Goal: Task Accomplishment & Management: Manage account settings

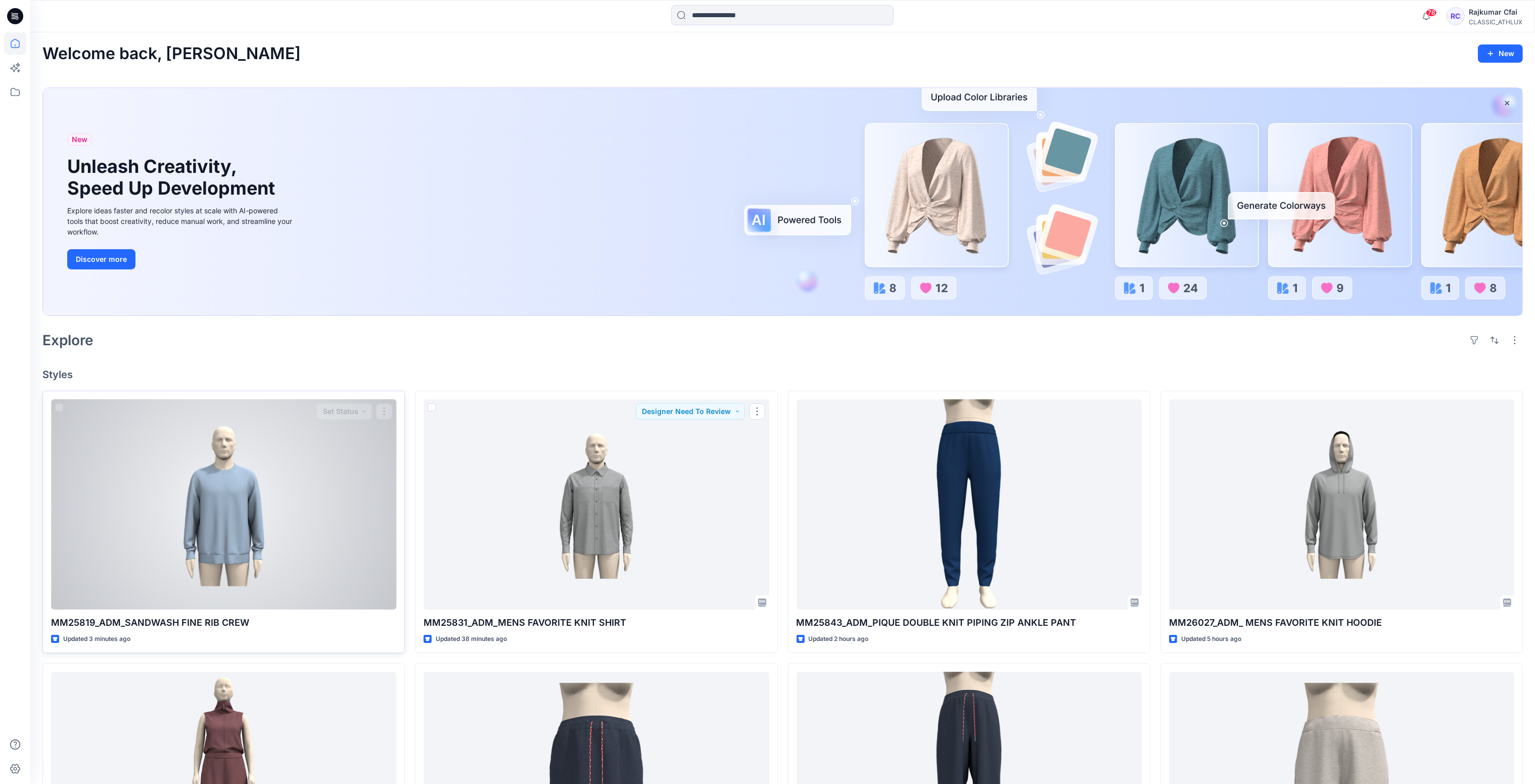
click at [305, 500] on div at bounding box center [223, 504] width 345 height 211
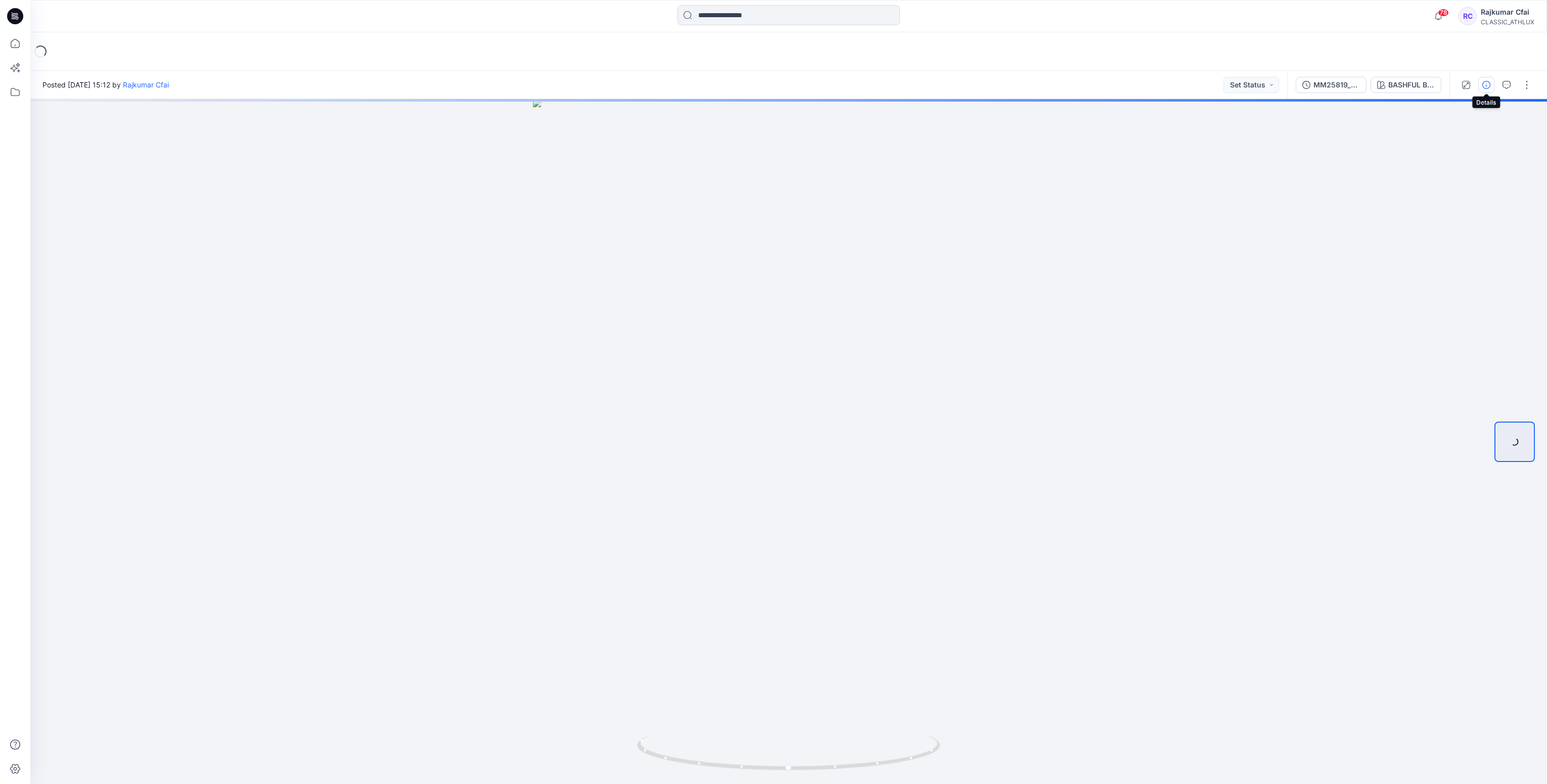
click at [1485, 85] on icon "button" at bounding box center [1487, 85] width 8 height 8
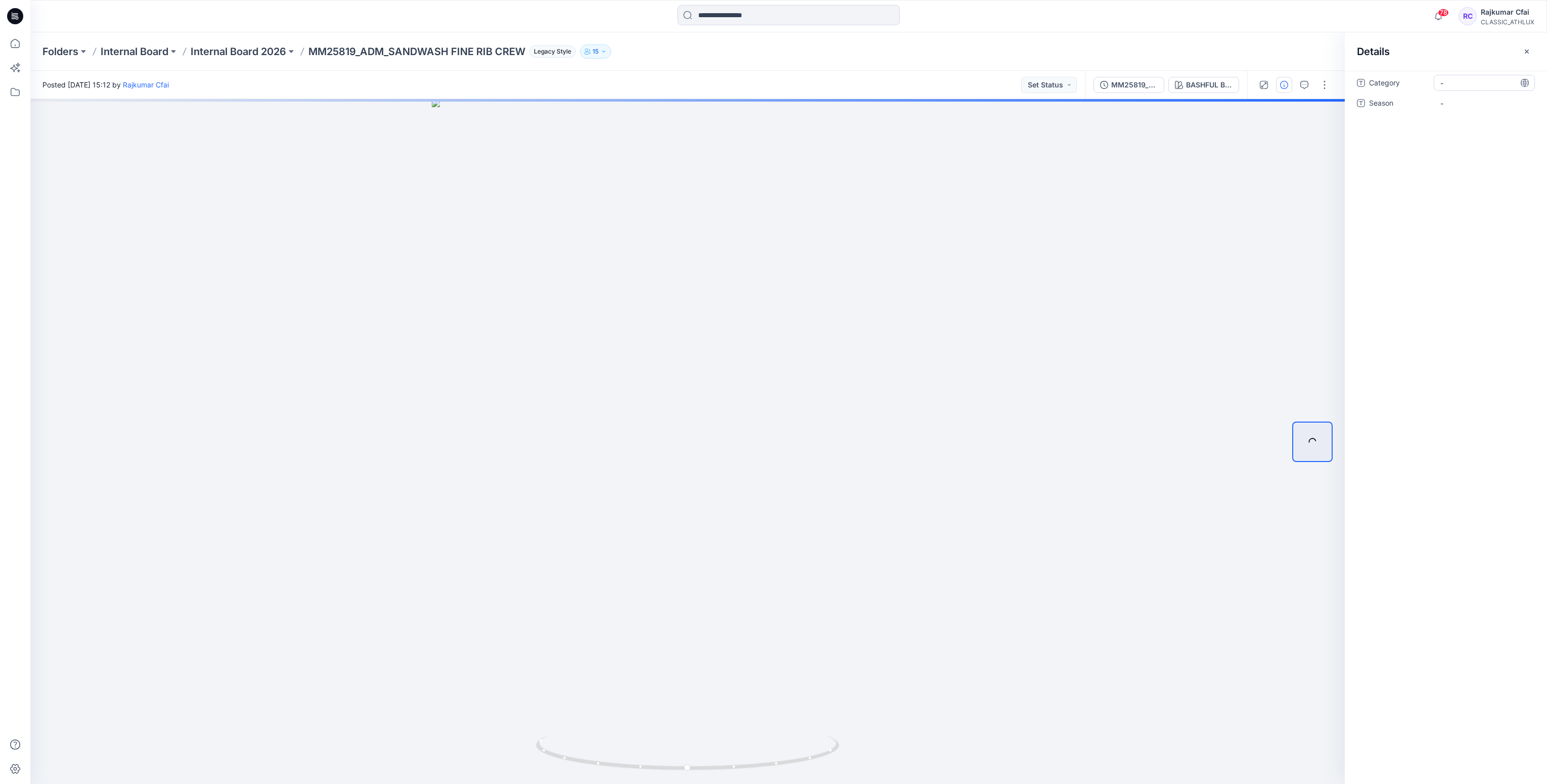
click at [1464, 81] on span "-" at bounding box center [1485, 83] width 88 height 11
type textarea "**********"
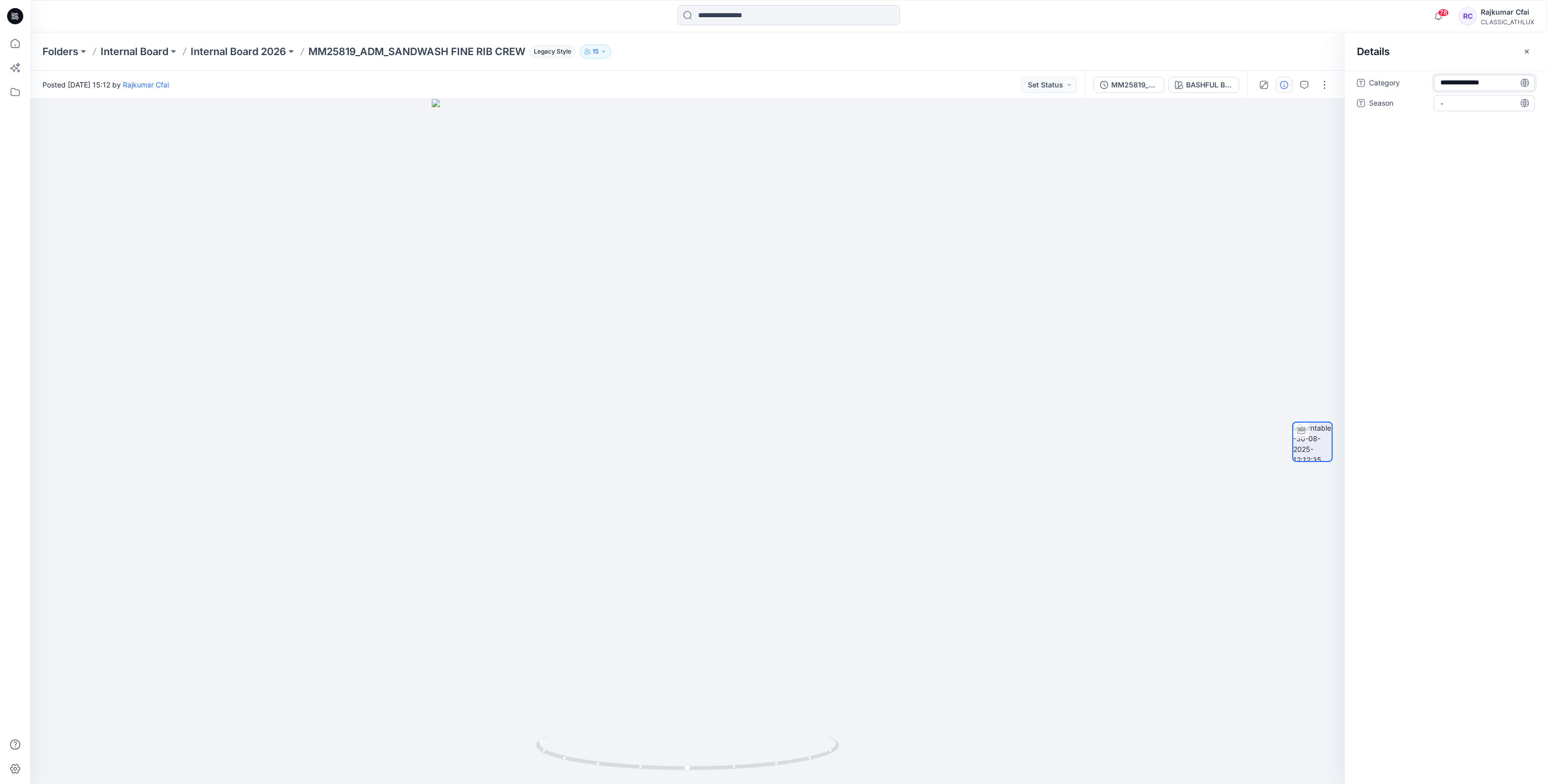
click at [1470, 104] on span "-" at bounding box center [1485, 103] width 88 height 11
type textarea "*******"
click at [1069, 87] on button "Set Status" at bounding box center [1049, 85] width 55 height 16
click at [1018, 199] on p "Designer Need To Review" at bounding box center [1034, 198] width 57 height 13
click at [1018, 198] on div at bounding box center [688, 442] width 1315 height 685
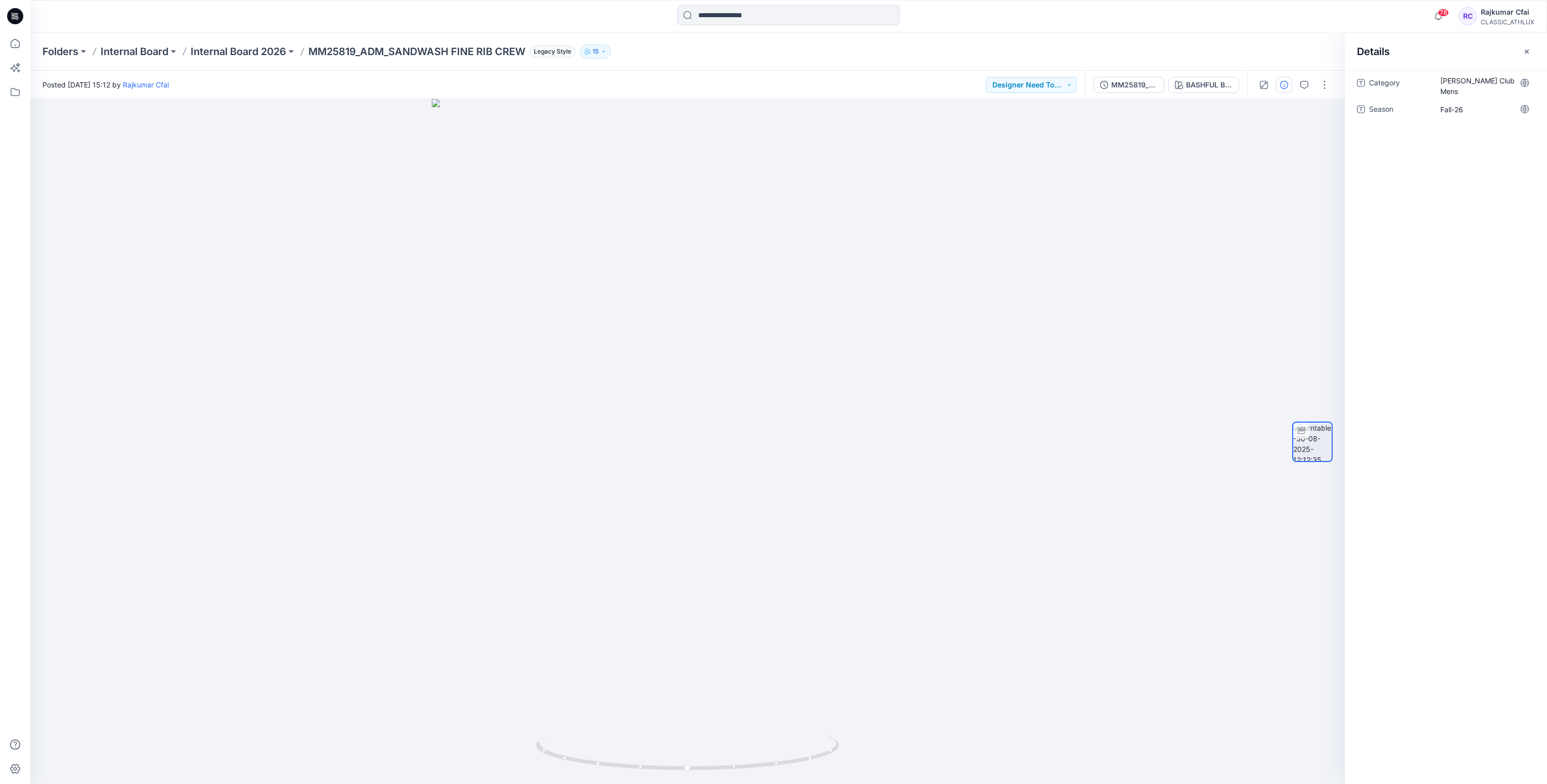
click at [12, 13] on icon at bounding box center [12, 13] width 1 height 1
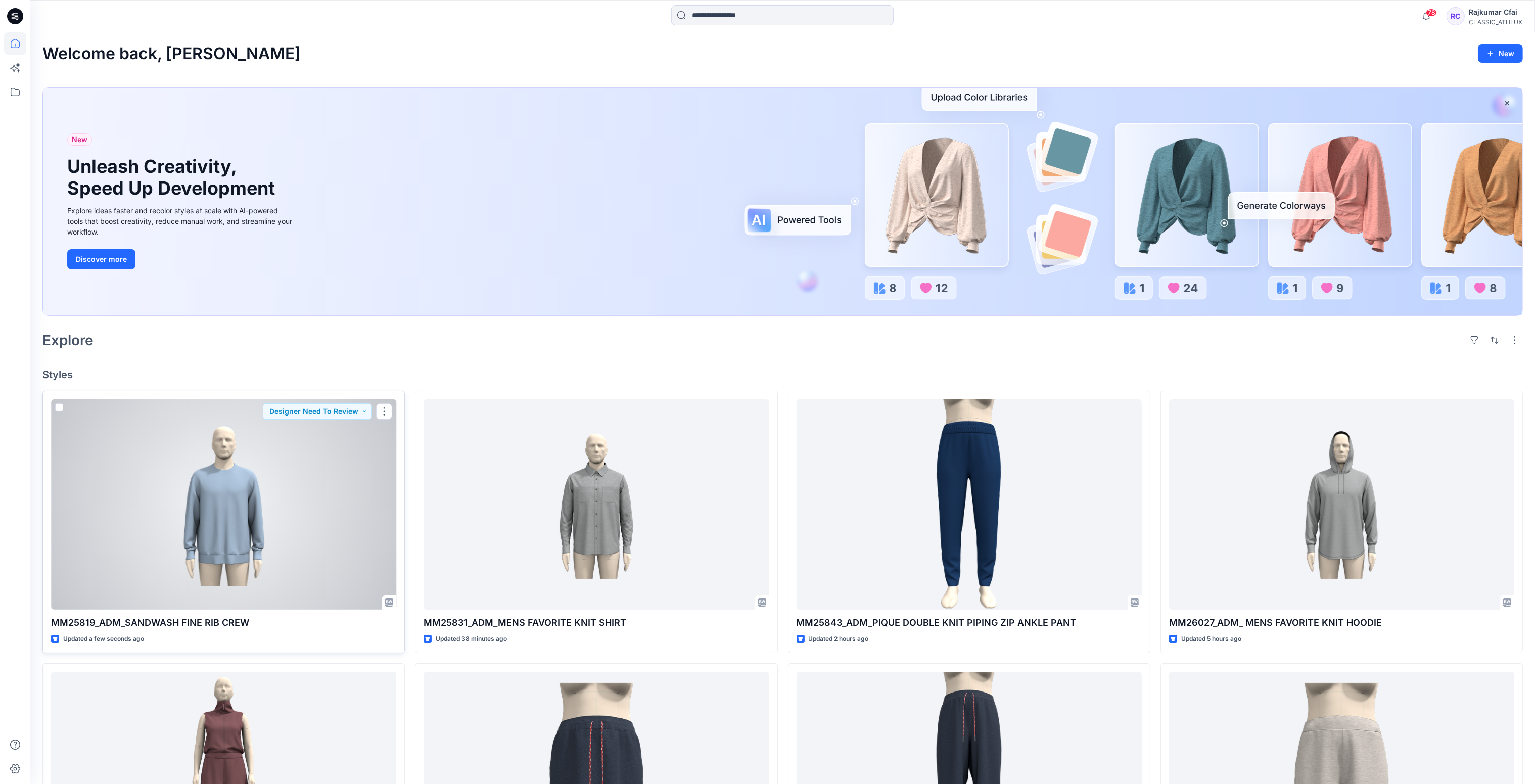
click at [207, 508] on div at bounding box center [223, 504] width 345 height 211
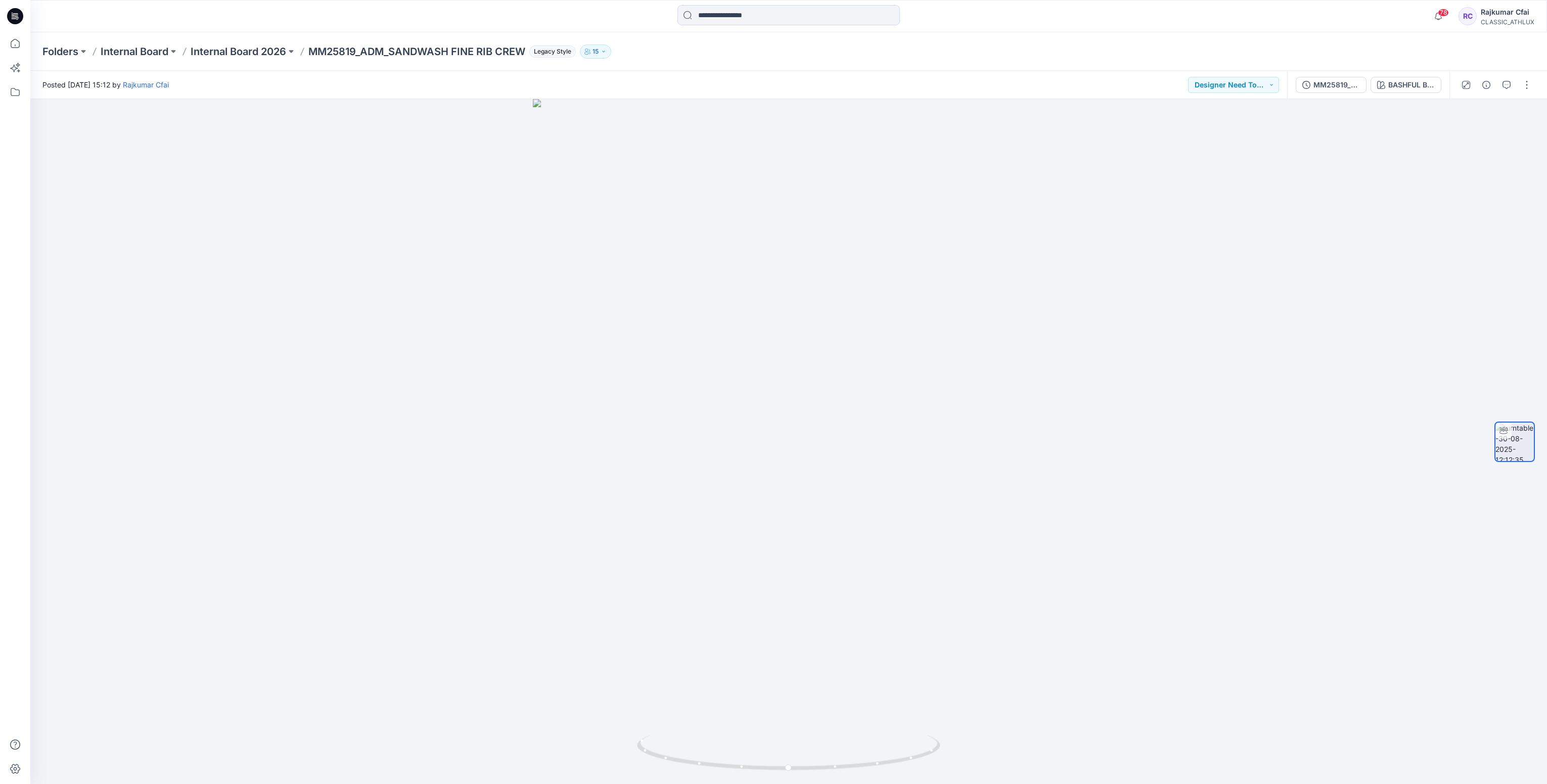
click at [18, 18] on icon at bounding box center [17, 18] width 4 height 1
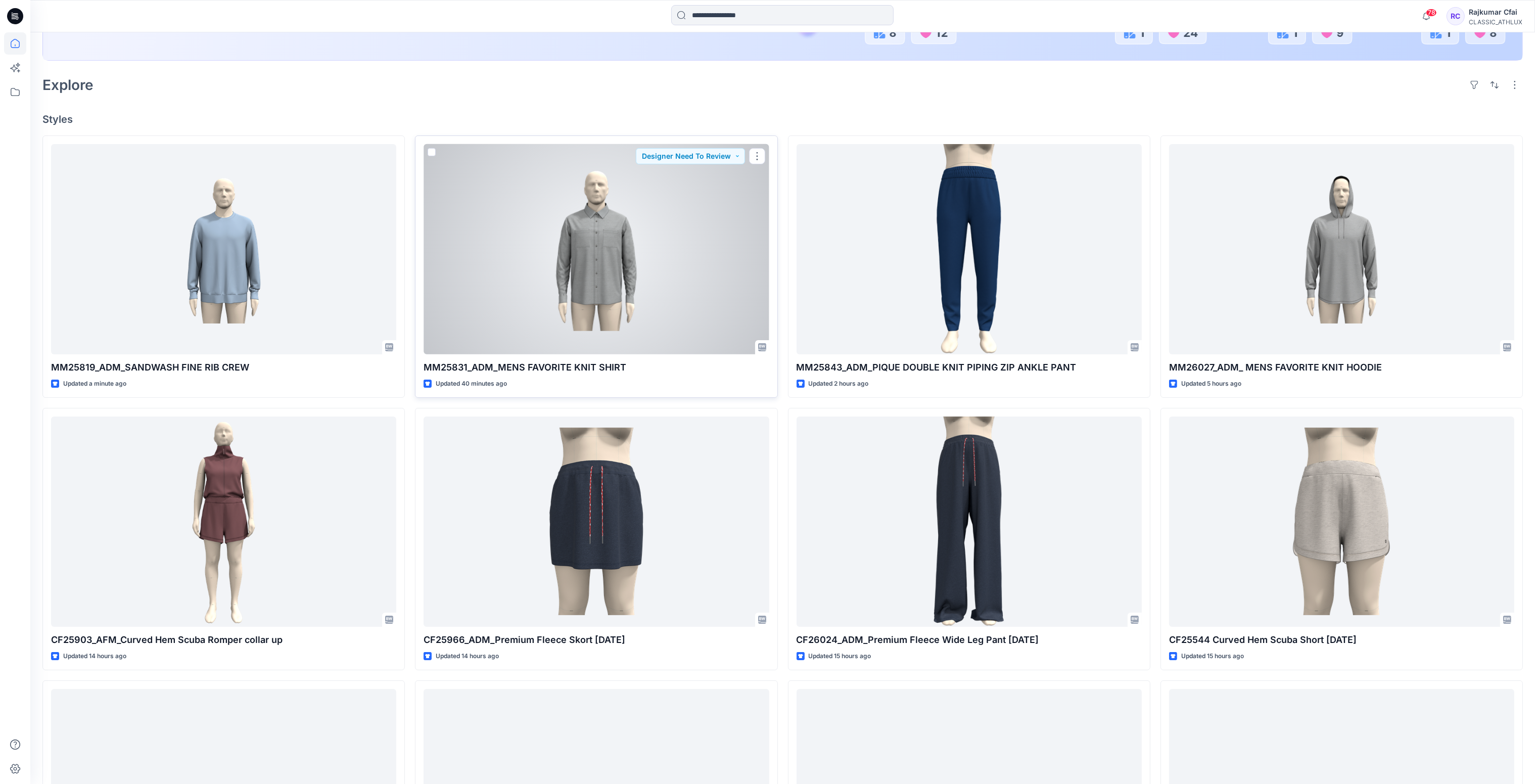
scroll to position [304, 0]
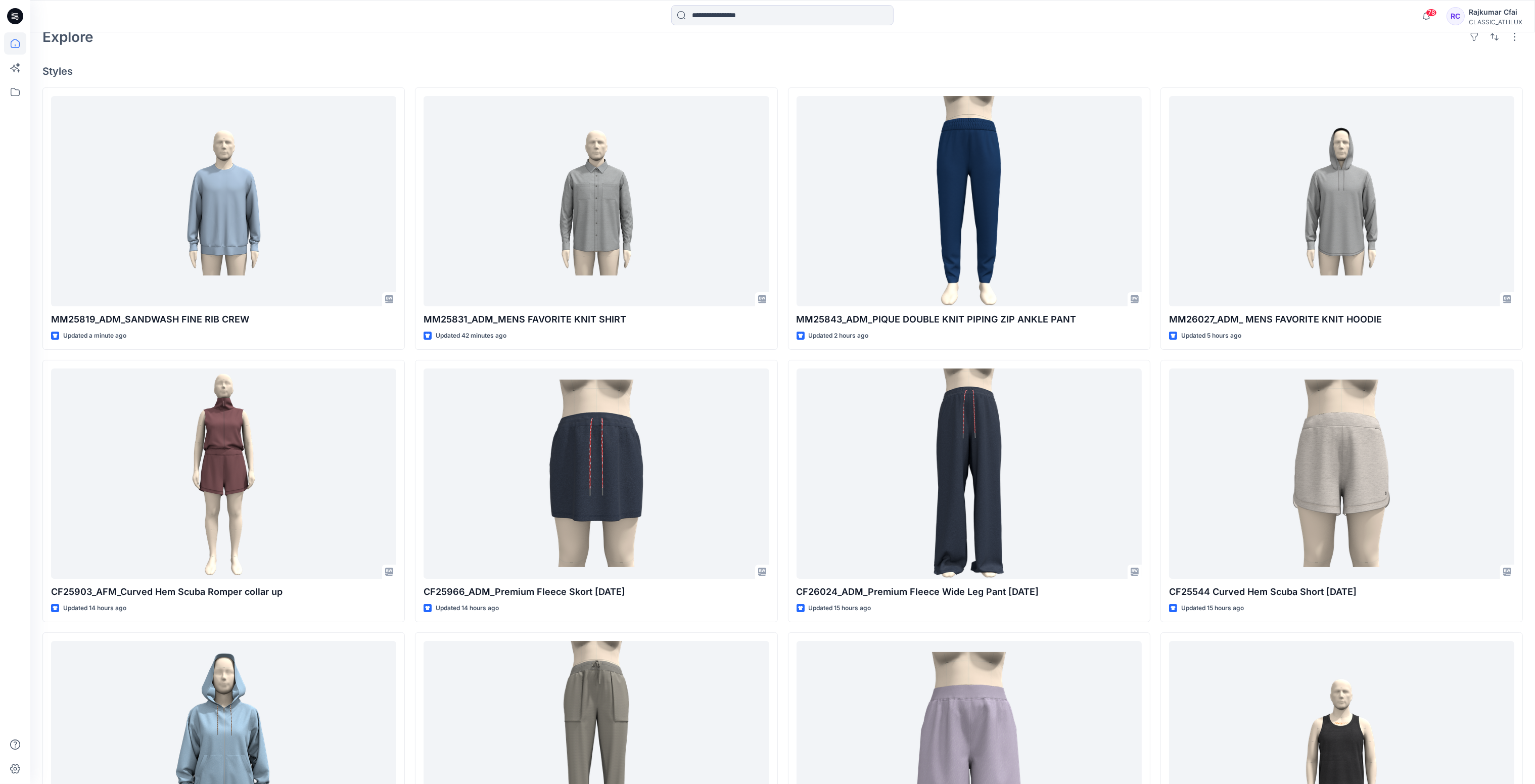
click at [607, 73] on h4 "Styles" at bounding box center [783, 71] width 1480 height 12
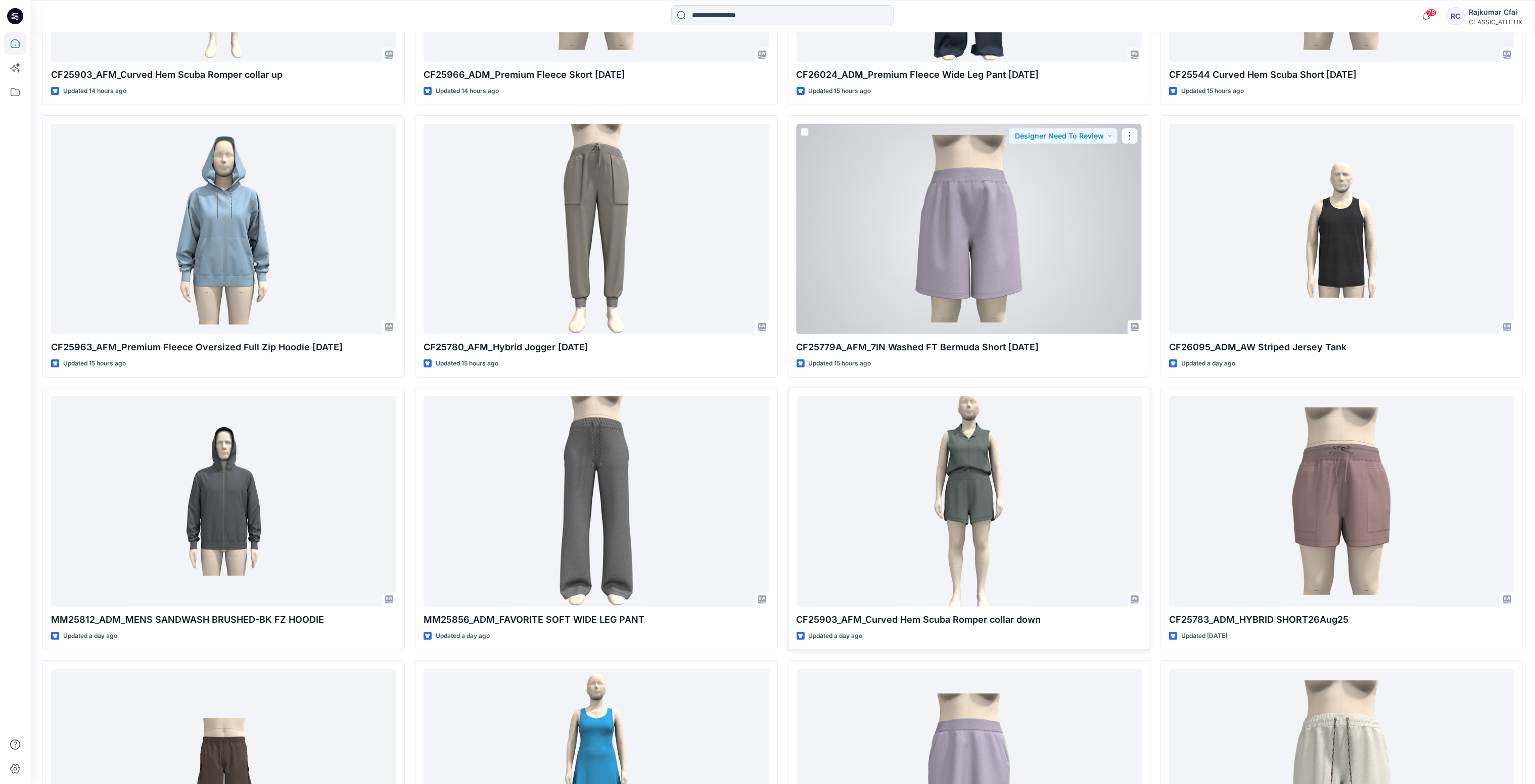
scroll to position [910, 0]
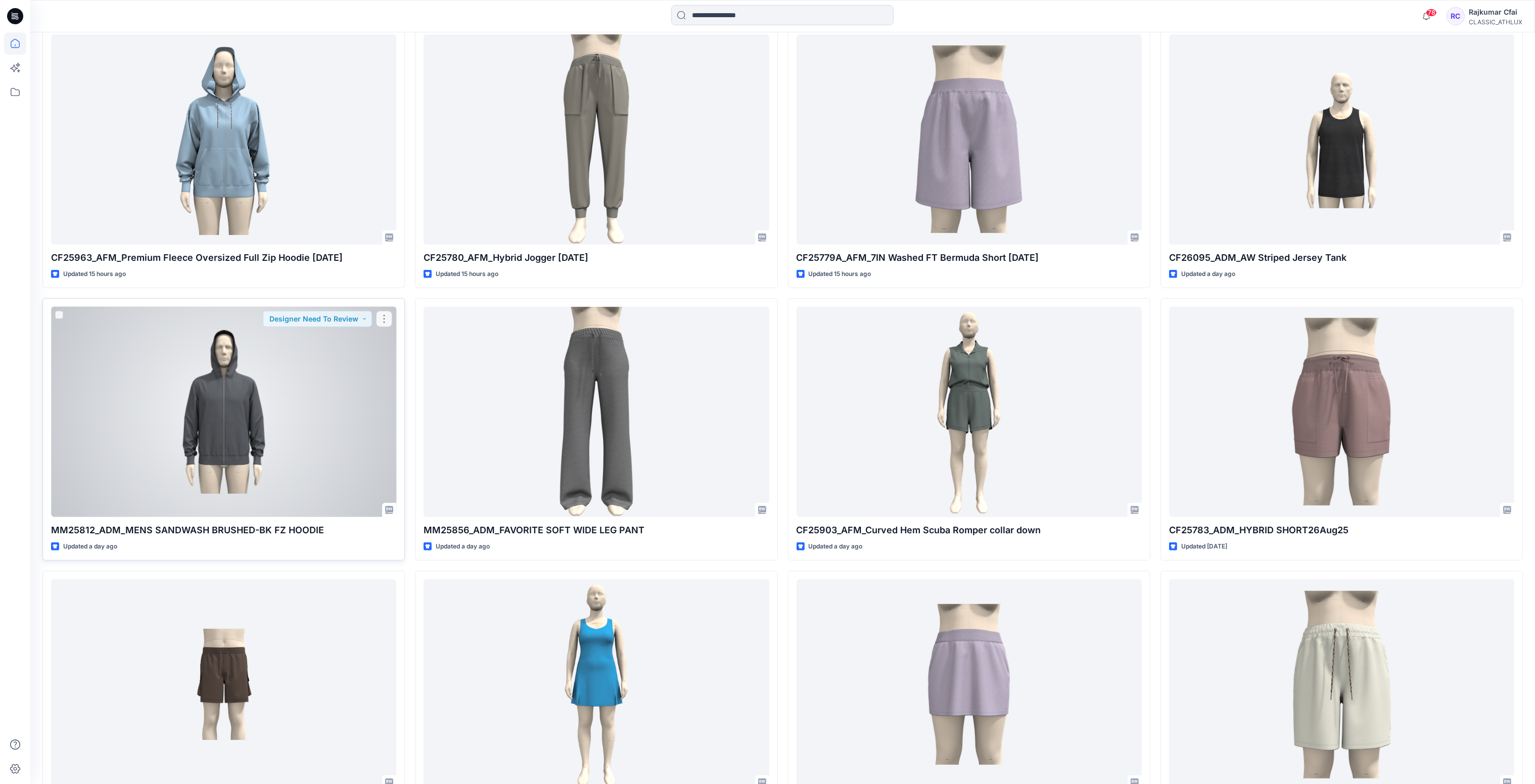
click at [262, 446] on div at bounding box center [223, 412] width 345 height 211
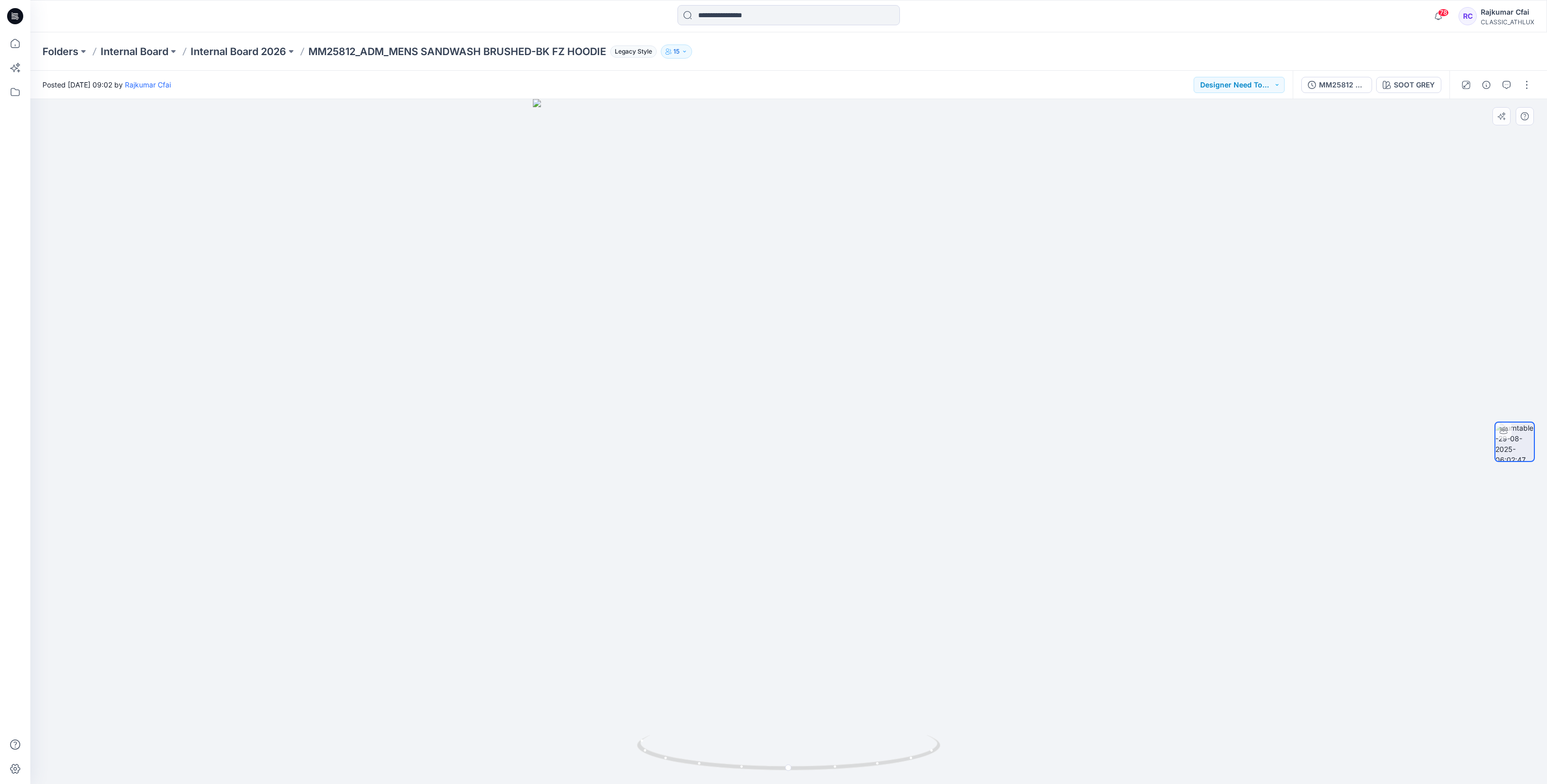
drag, startPoint x: 1115, startPoint y: 707, endPoint x: 935, endPoint y: 439, distance: 322.8
click at [1114, 699] on div at bounding box center [789, 442] width 1517 height 685
click at [20, 18] on icon at bounding box center [15, 16] width 16 height 16
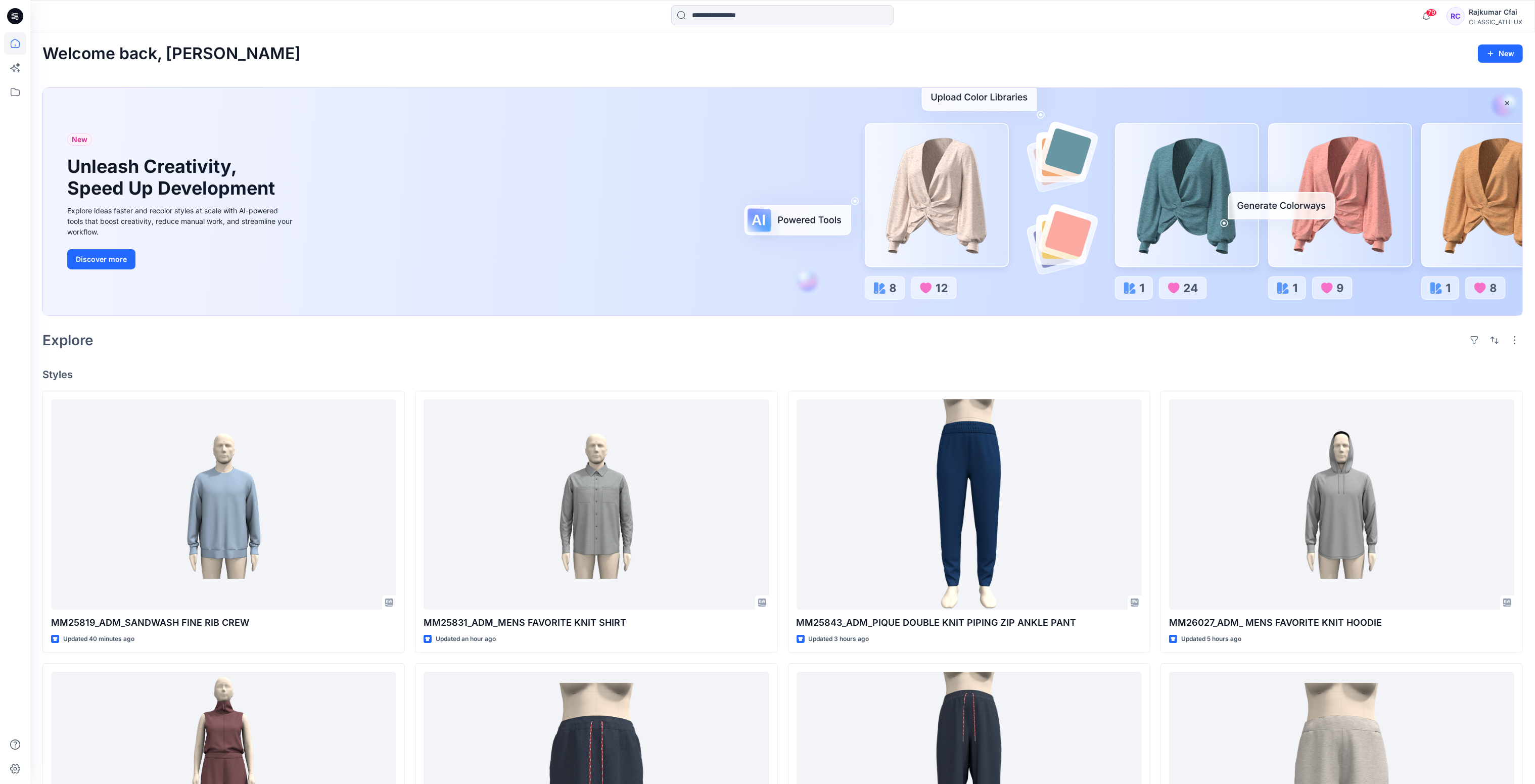
drag, startPoint x: 532, startPoint y: 355, endPoint x: 527, endPoint y: 357, distance: 5.4
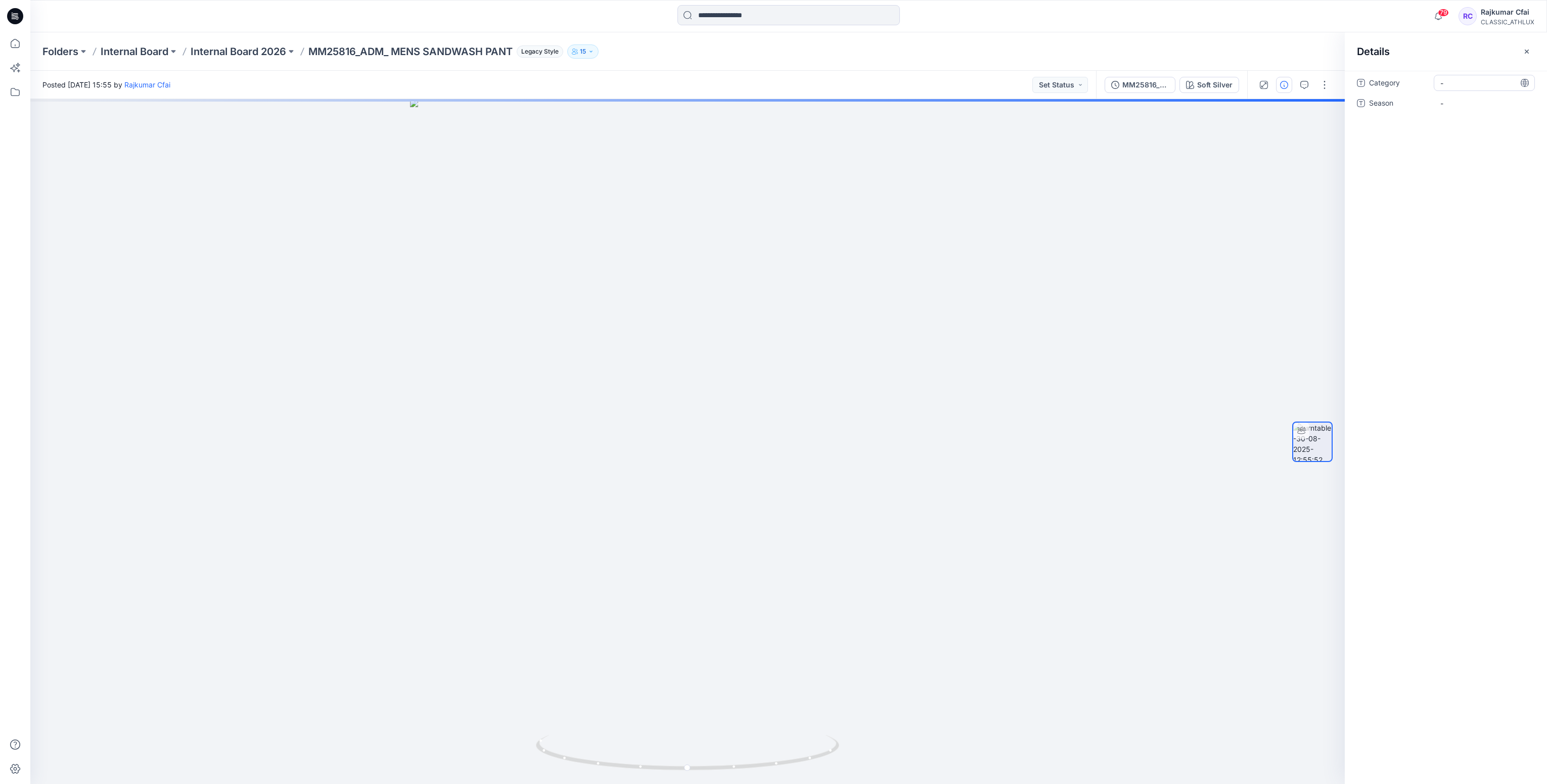
click at [1469, 90] on div "-" at bounding box center [1484, 83] width 101 height 16
type textarea "**********"
click at [1462, 109] on div "-" at bounding box center [1484, 109] width 101 height 16
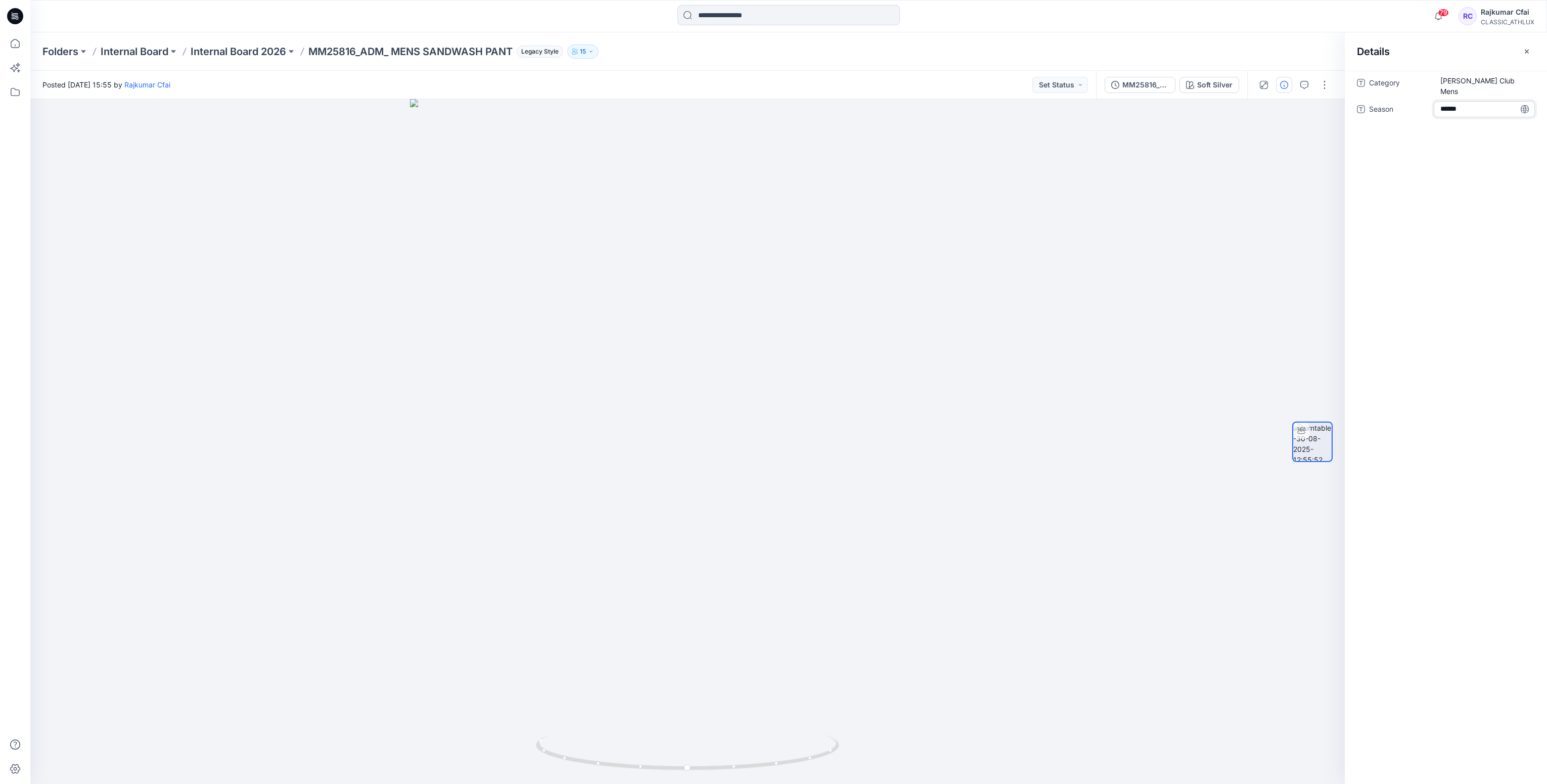
type textarea "*******"
click at [1079, 82] on button "Set Status" at bounding box center [1060, 85] width 55 height 16
click at [1027, 197] on p "Designer Need To Review" at bounding box center [1045, 198] width 57 height 13
drag, startPoint x: 954, startPoint y: 222, endPoint x: 950, endPoint y: 225, distance: 5.0
click at [950, 225] on div at bounding box center [688, 442] width 1315 height 685
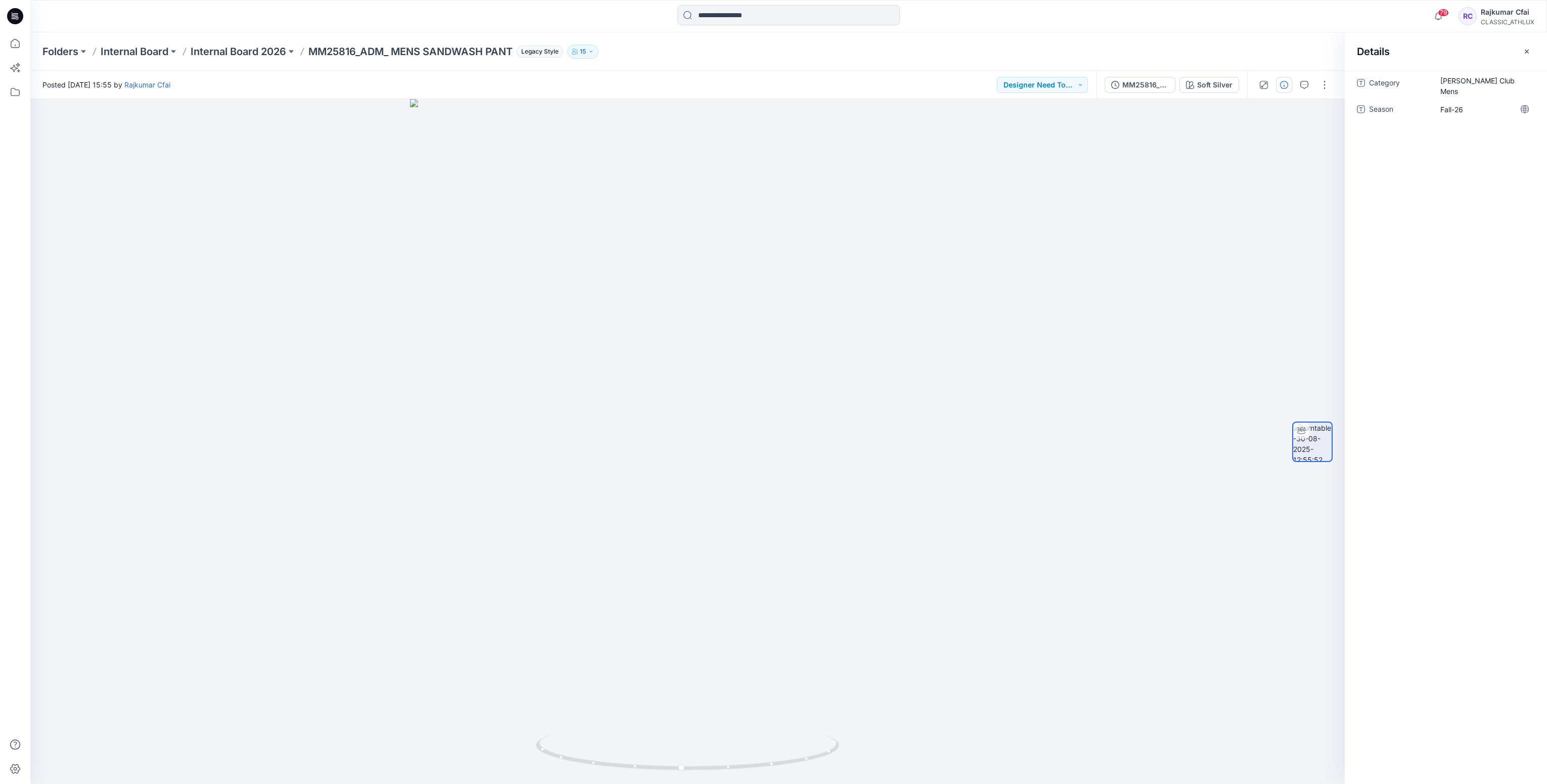
click at [12, 20] on icon at bounding box center [15, 16] width 16 height 16
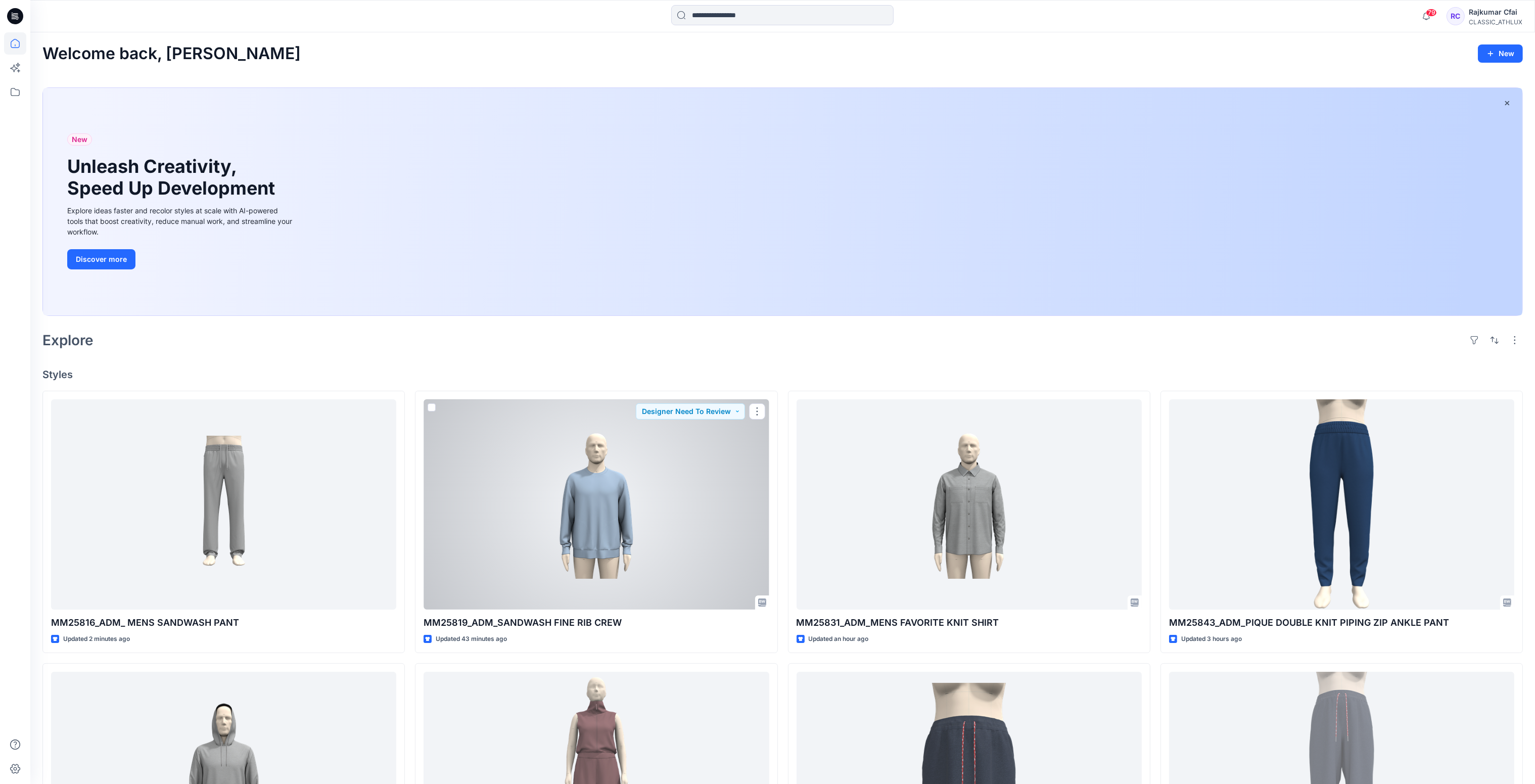
click at [675, 527] on div at bounding box center [596, 504] width 345 height 211
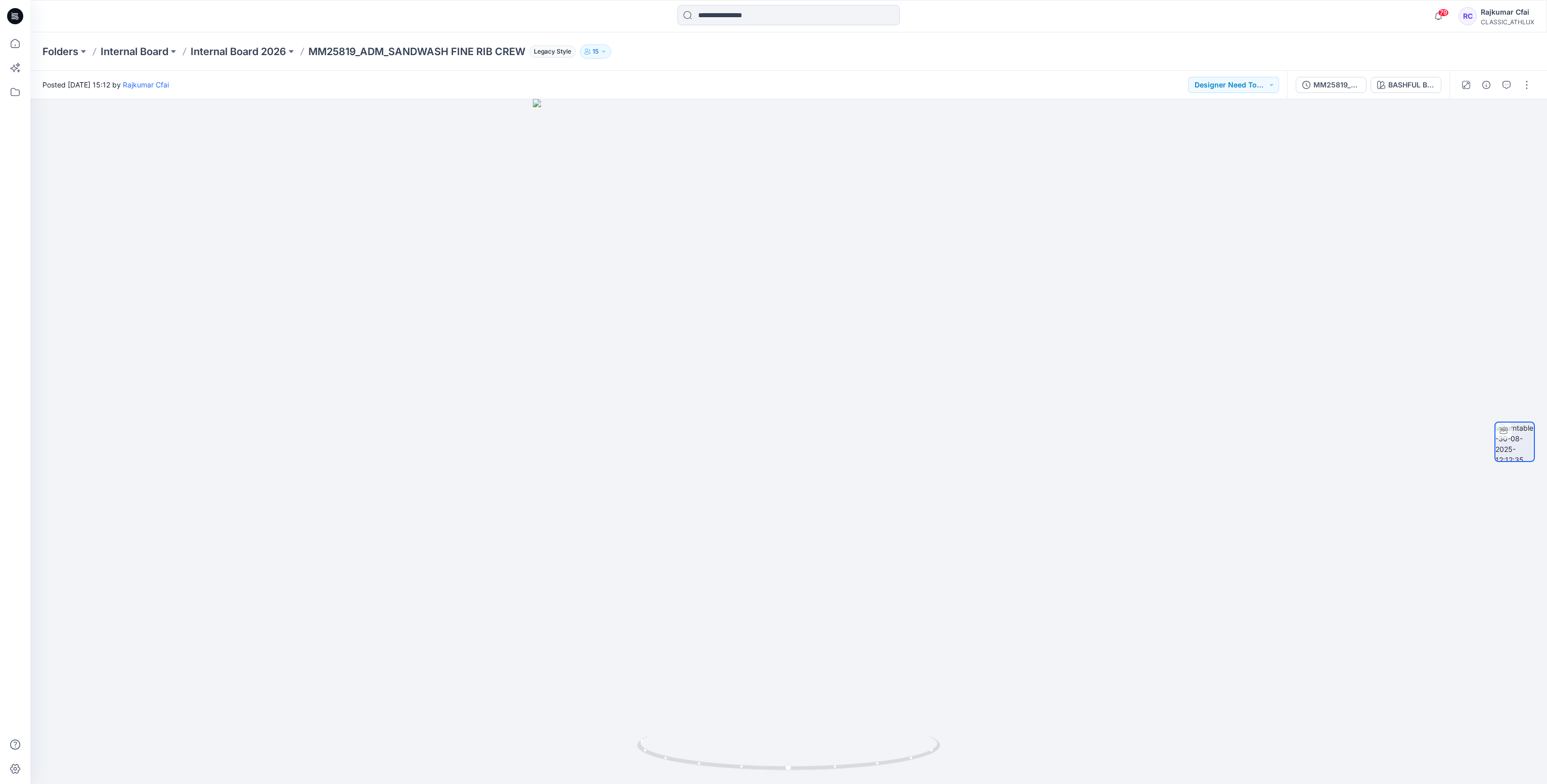
click at [15, 10] on icon at bounding box center [15, 16] width 16 height 16
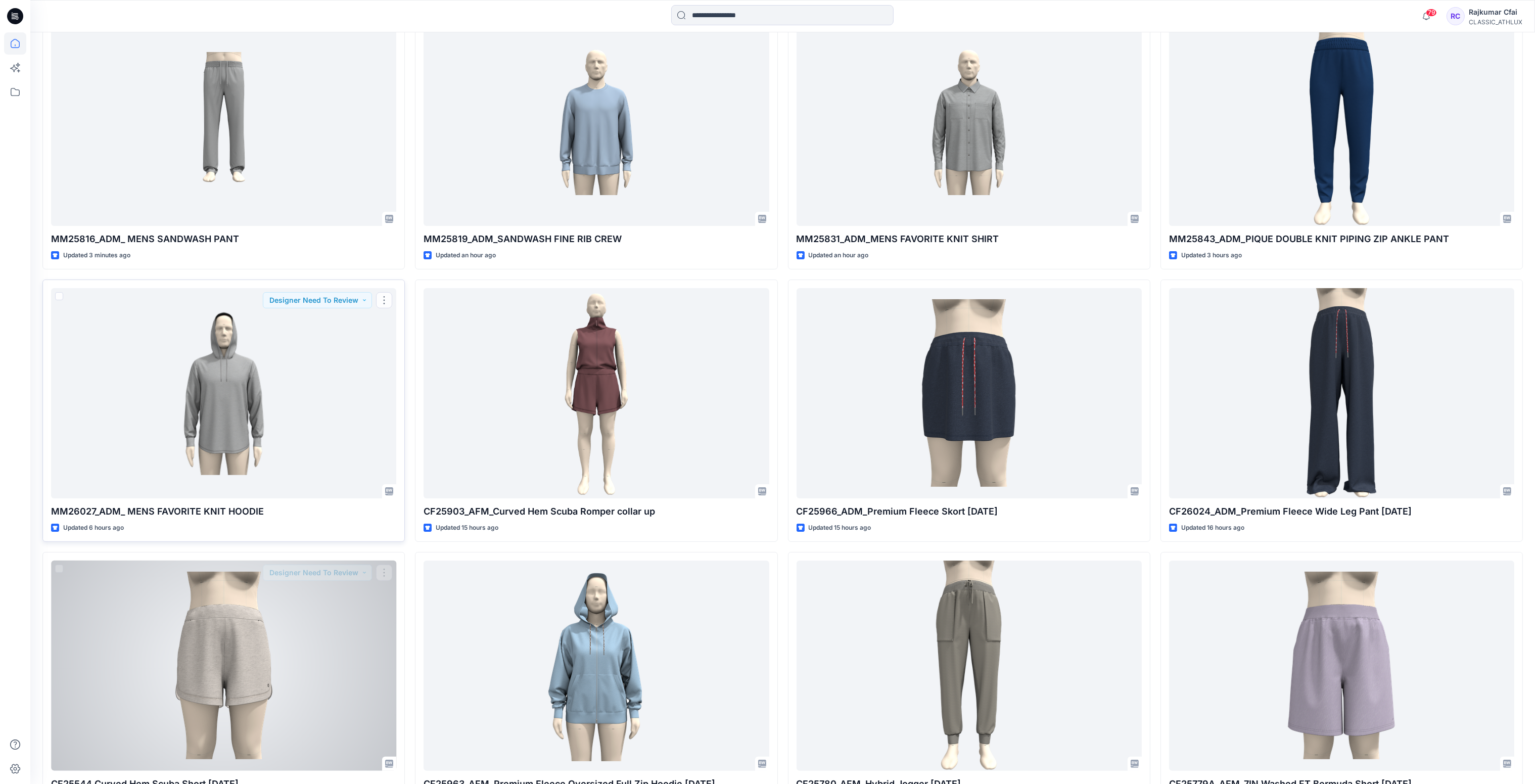
scroll to position [387, 0]
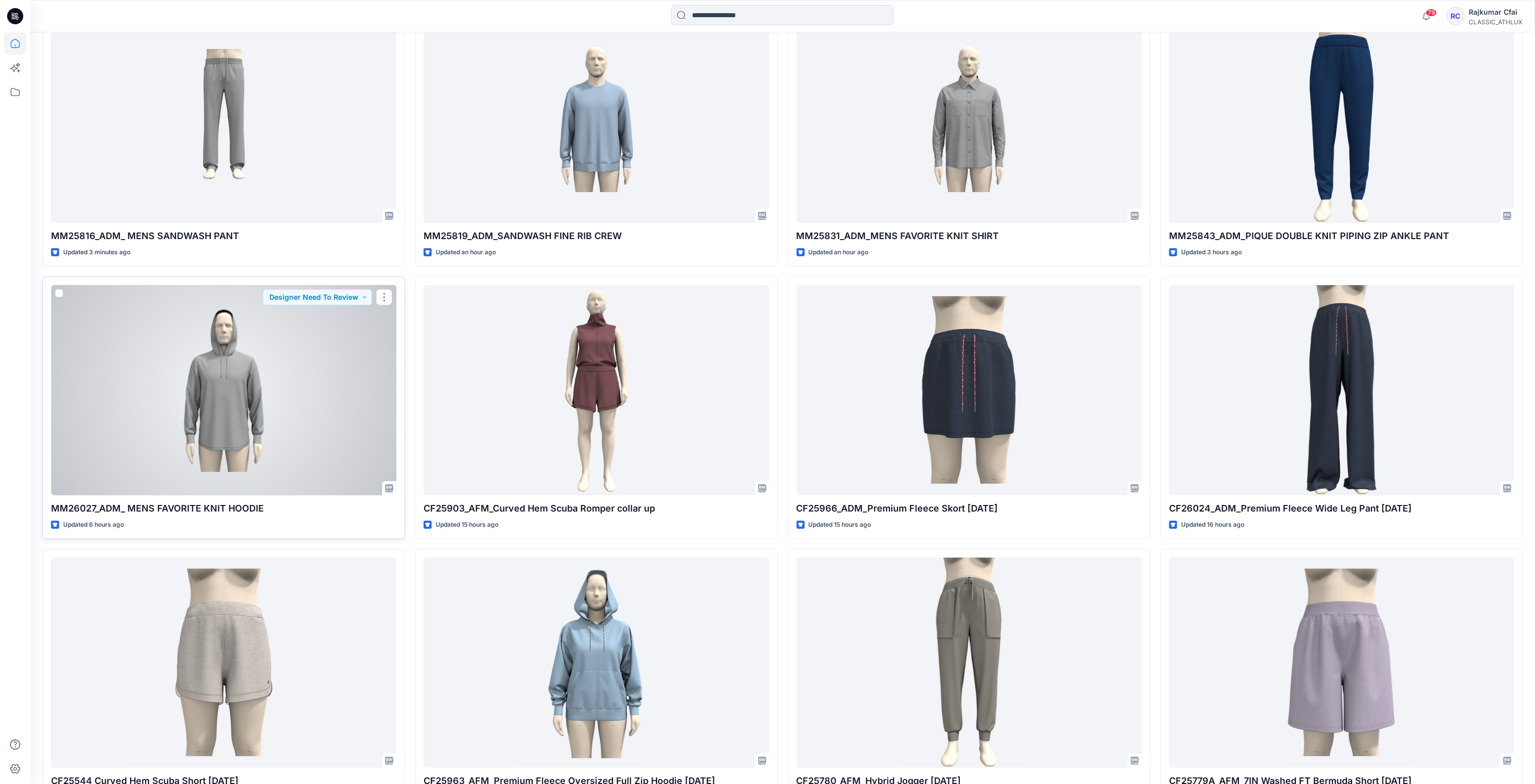
click at [252, 431] on div at bounding box center [223, 390] width 345 height 211
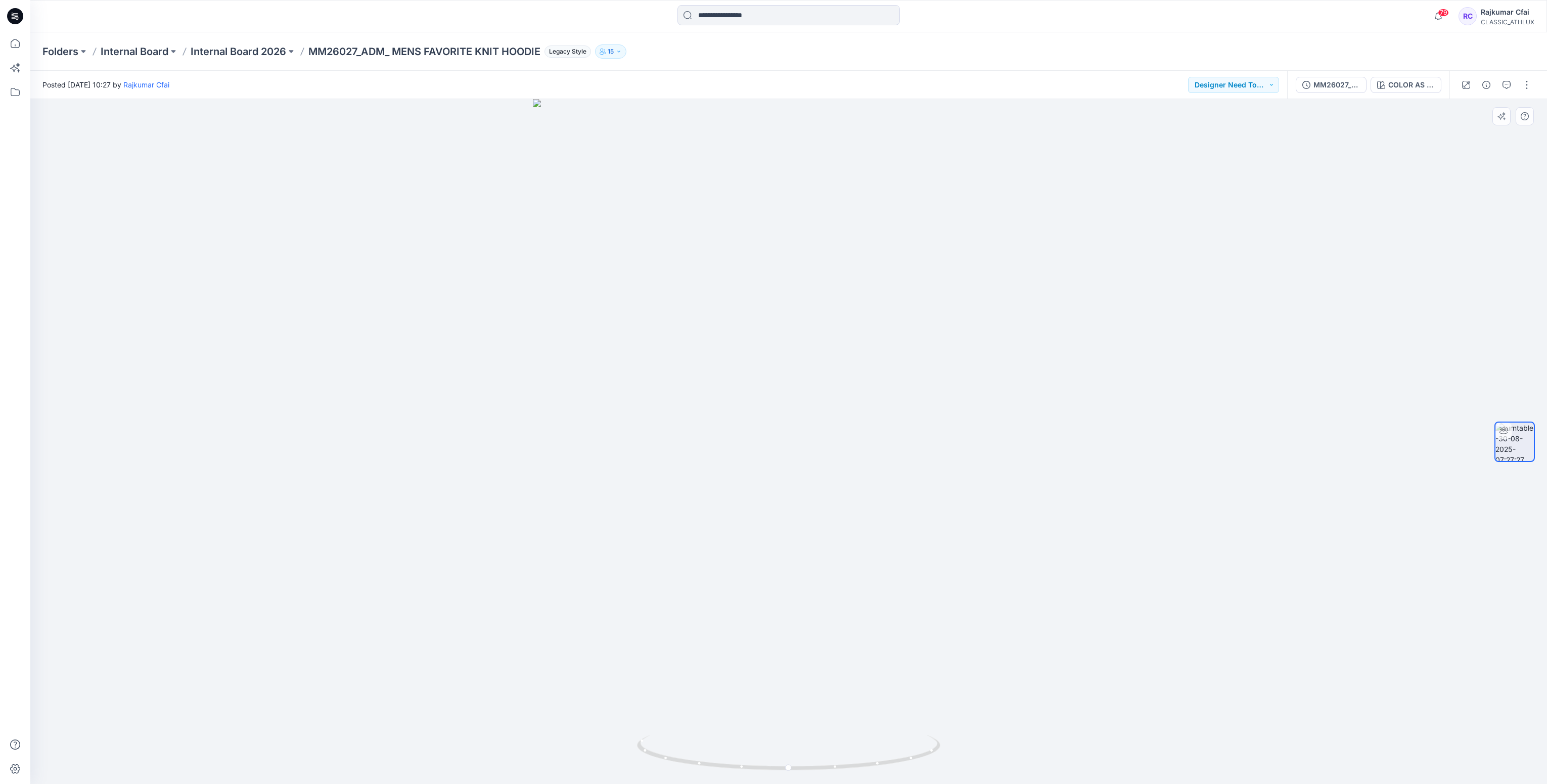
click at [193, 233] on div at bounding box center [789, 442] width 1517 height 685
click at [14, 14] on icon at bounding box center [15, 16] width 16 height 16
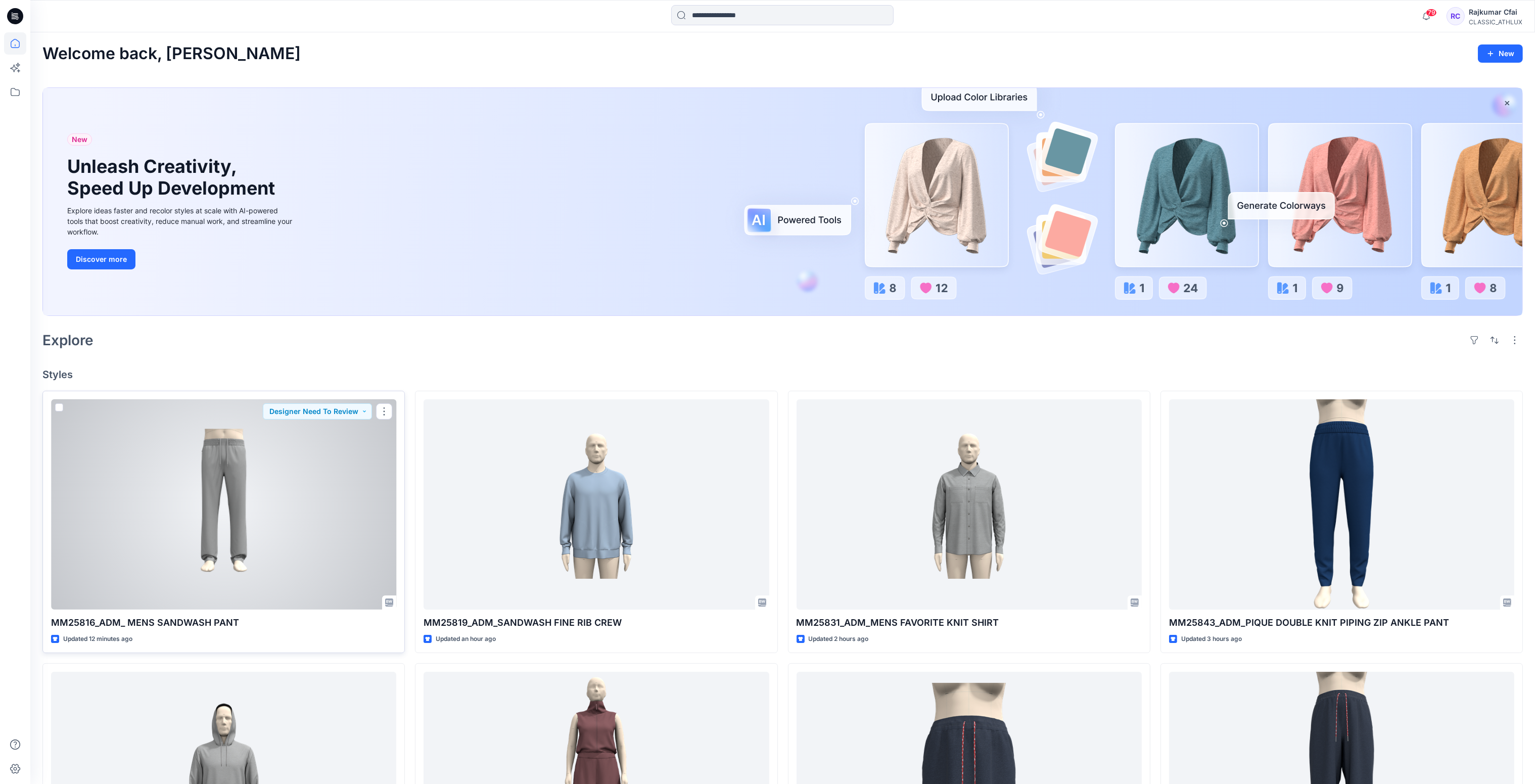
click at [246, 534] on div at bounding box center [223, 504] width 345 height 211
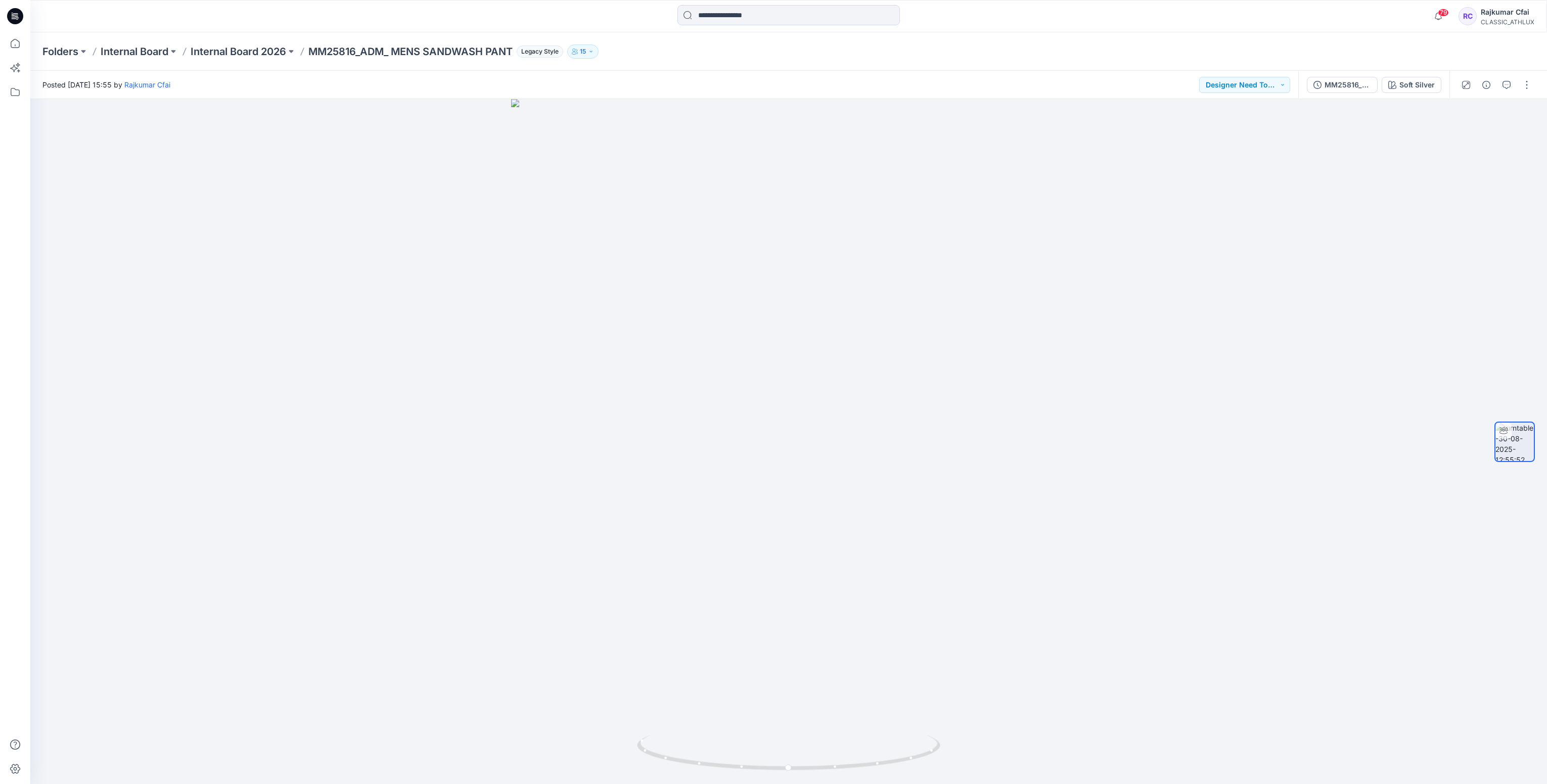
click at [1417, 97] on div "MM25816_ADM_ MENS SANDWASH PANT Soft Silver" at bounding box center [1374, 85] width 151 height 28
click at [1420, 87] on div "Soft Silver" at bounding box center [1417, 85] width 36 height 11
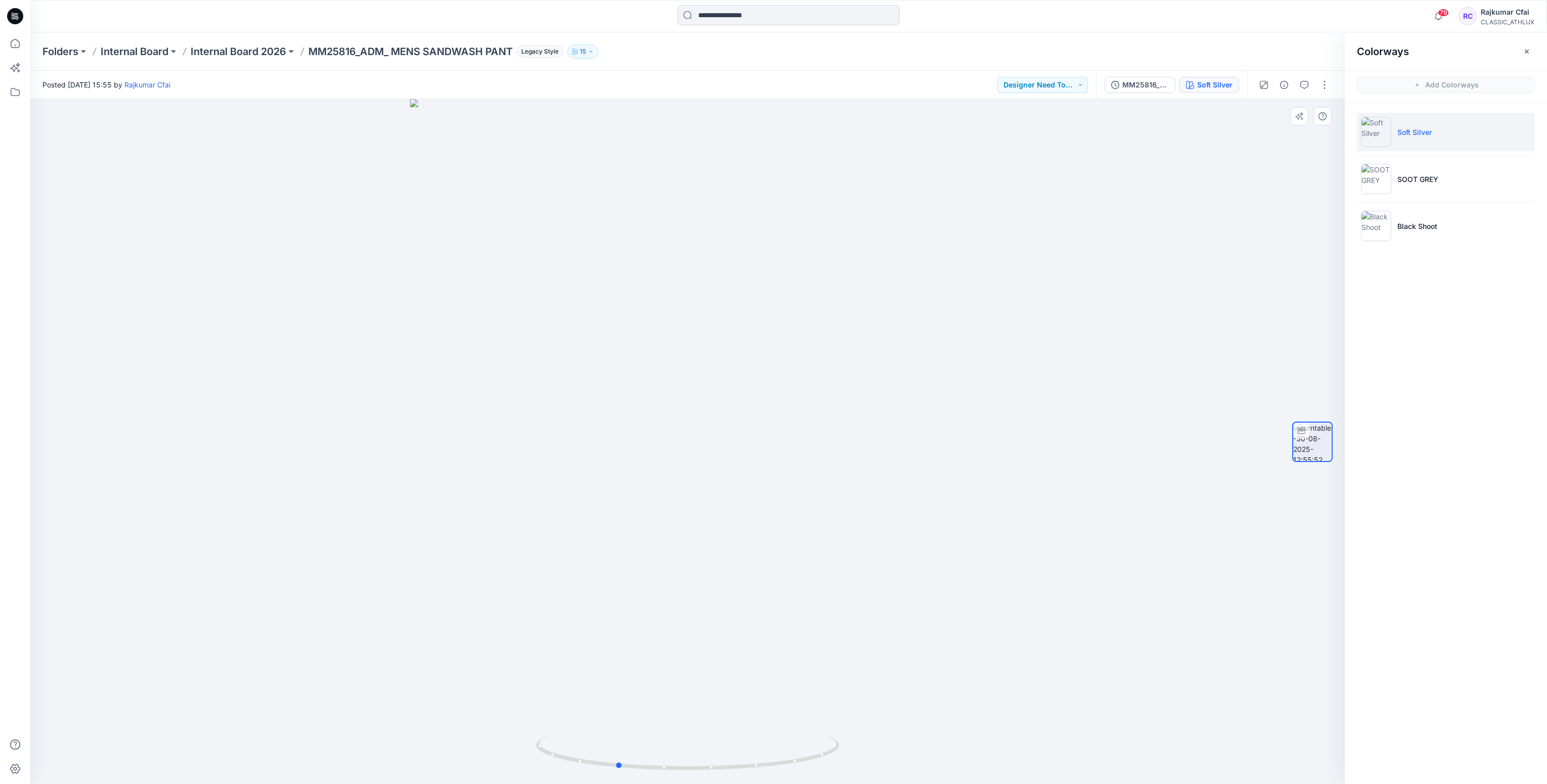
drag, startPoint x: 908, startPoint y: 372, endPoint x: 826, endPoint y: 420, distance: 95.0
click at [826, 420] on div at bounding box center [688, 442] width 1315 height 685
drag, startPoint x: 940, startPoint y: 494, endPoint x: 866, endPoint y: 428, distance: 99.2
click at [872, 500] on div at bounding box center [688, 442] width 1315 height 685
click at [1380, 223] on img at bounding box center [1376, 226] width 31 height 31
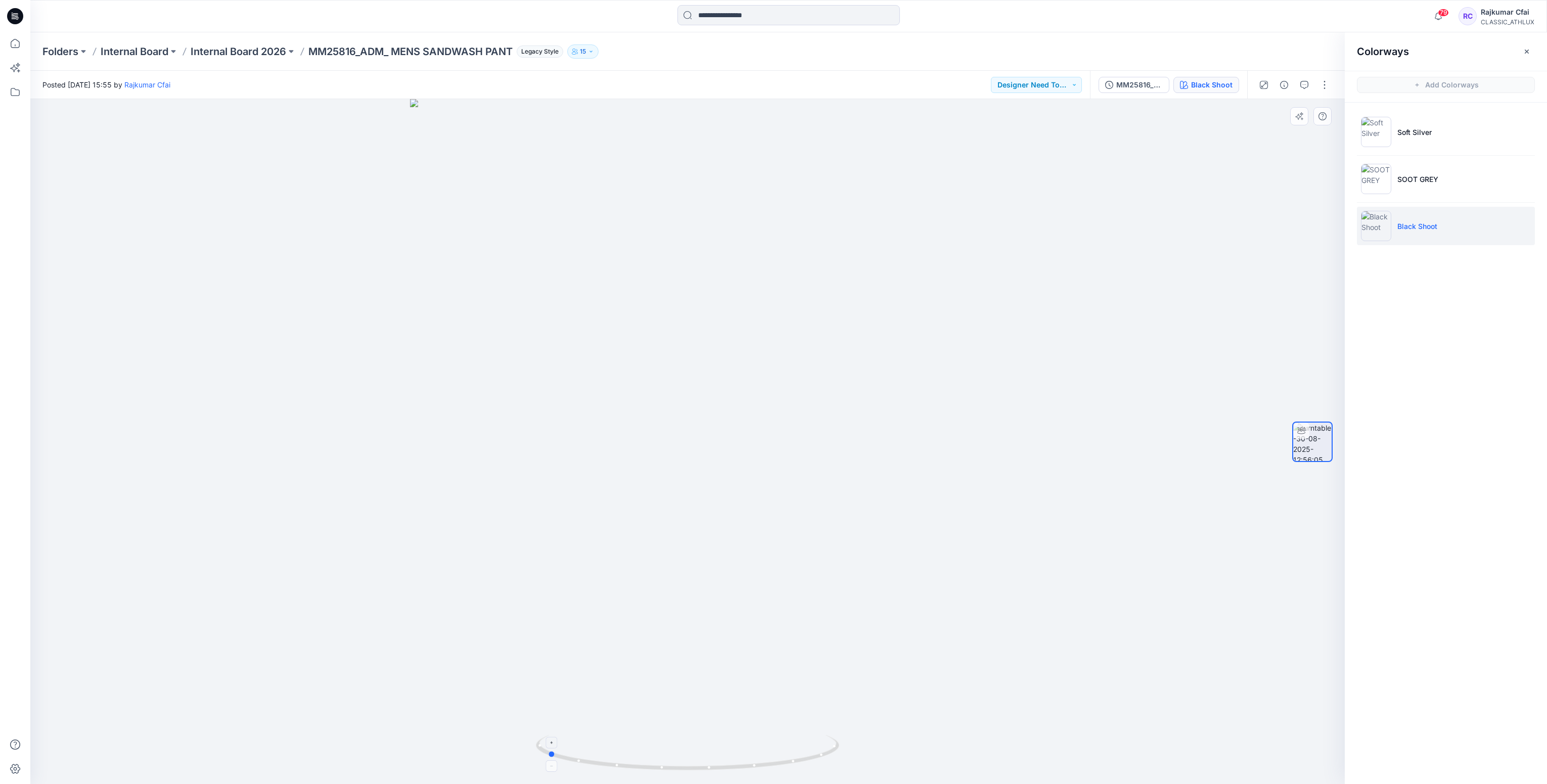
drag, startPoint x: 810, startPoint y: 760, endPoint x: 670, endPoint y: 753, distance: 140.2
click at [670, 753] on icon at bounding box center [689, 754] width 306 height 38
click at [1406, 136] on p "Soft Silver" at bounding box center [1415, 132] width 34 height 11
drag, startPoint x: 773, startPoint y: 775, endPoint x: 660, endPoint y: 681, distance: 147.0
click at [640, 769] on div at bounding box center [688, 442] width 1315 height 685
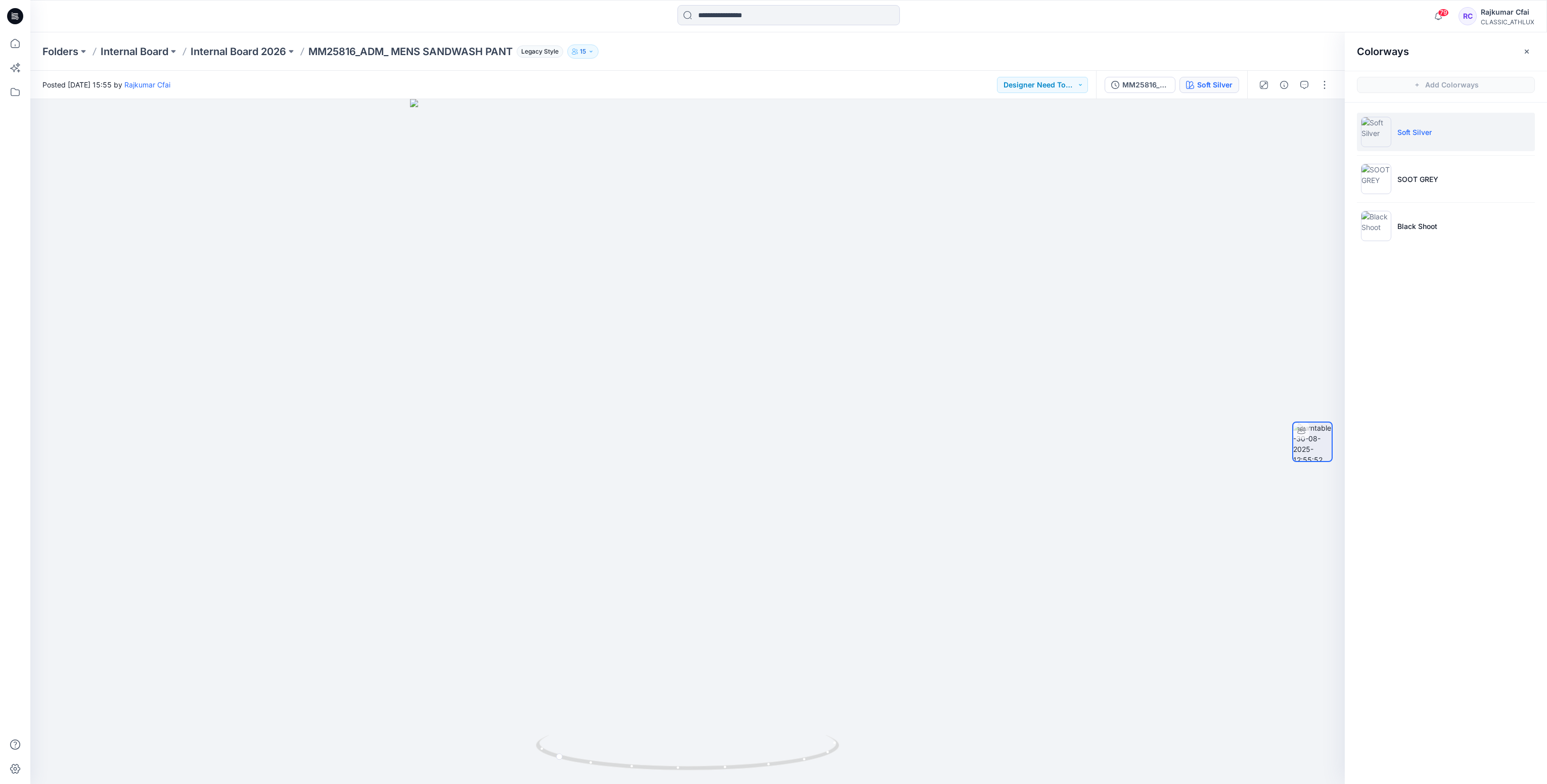
click at [10, 18] on icon at bounding box center [15, 16] width 16 height 16
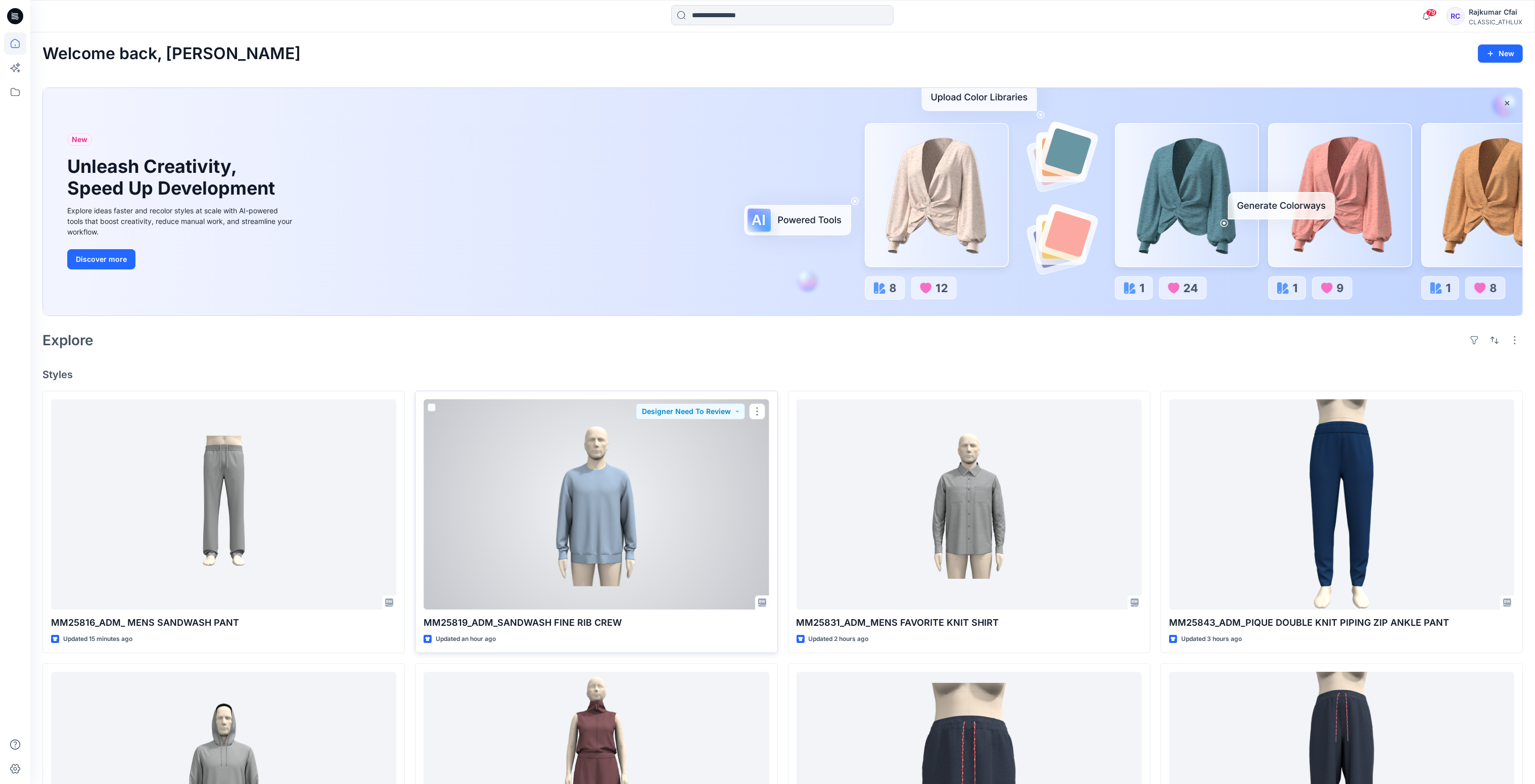
click at [588, 561] on div at bounding box center [596, 504] width 345 height 211
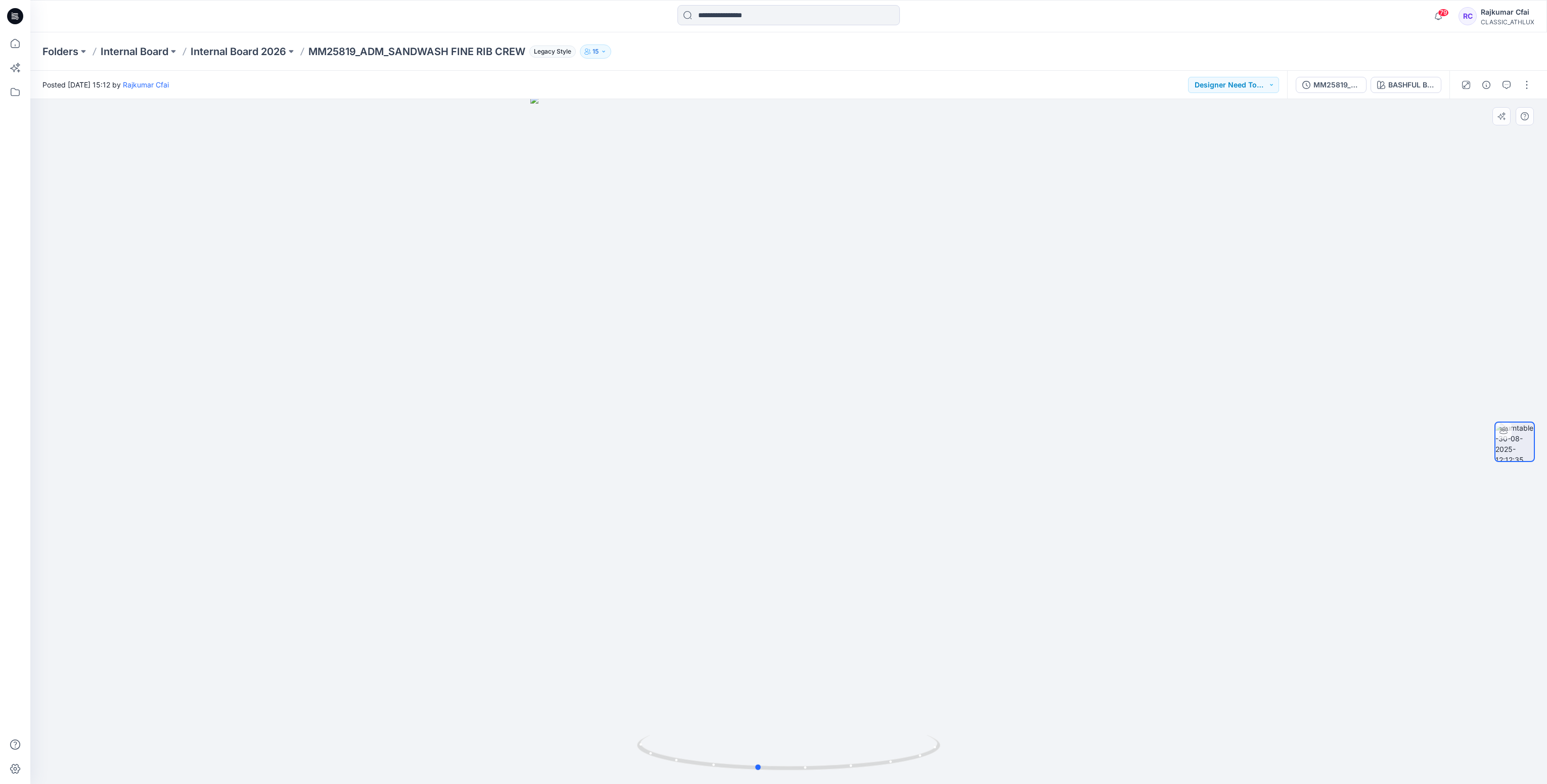
drag, startPoint x: 834, startPoint y: 767, endPoint x: 302, endPoint y: 200, distance: 777.5
click at [802, 740] on icon at bounding box center [790, 754] width 306 height 38
click at [10, 17] on icon at bounding box center [15, 16] width 16 height 16
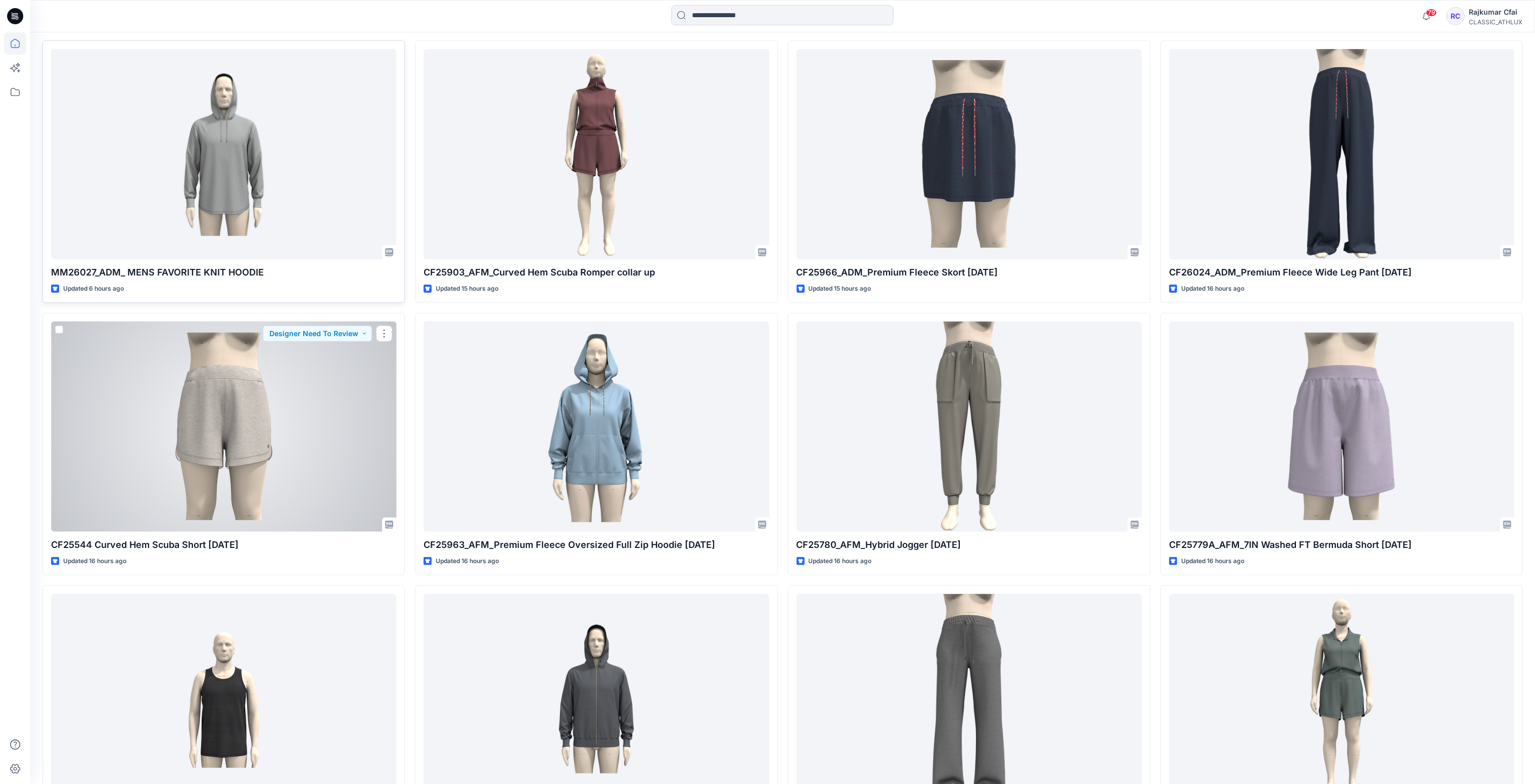
scroll to position [455, 0]
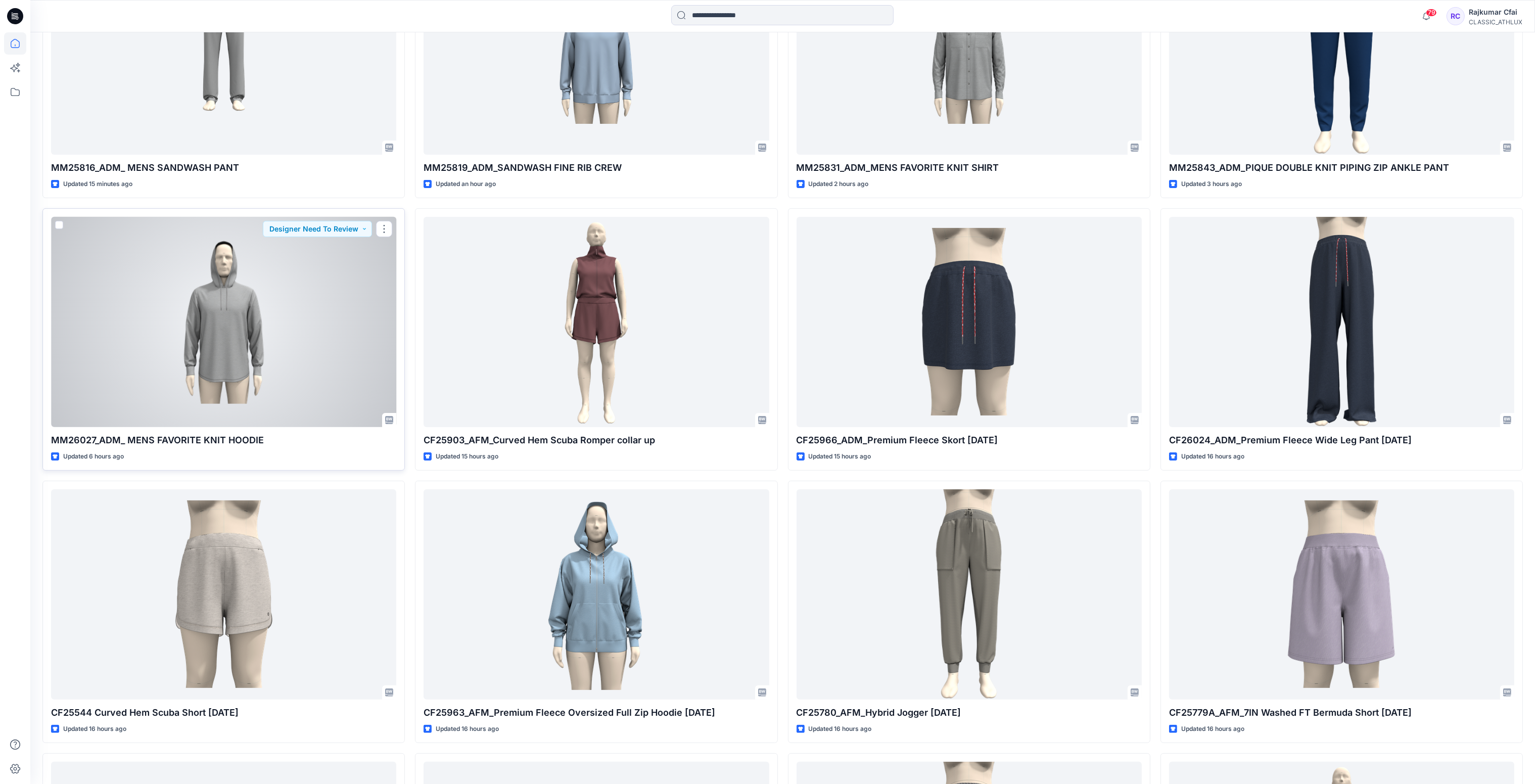
click at [265, 342] on div at bounding box center [223, 322] width 345 height 211
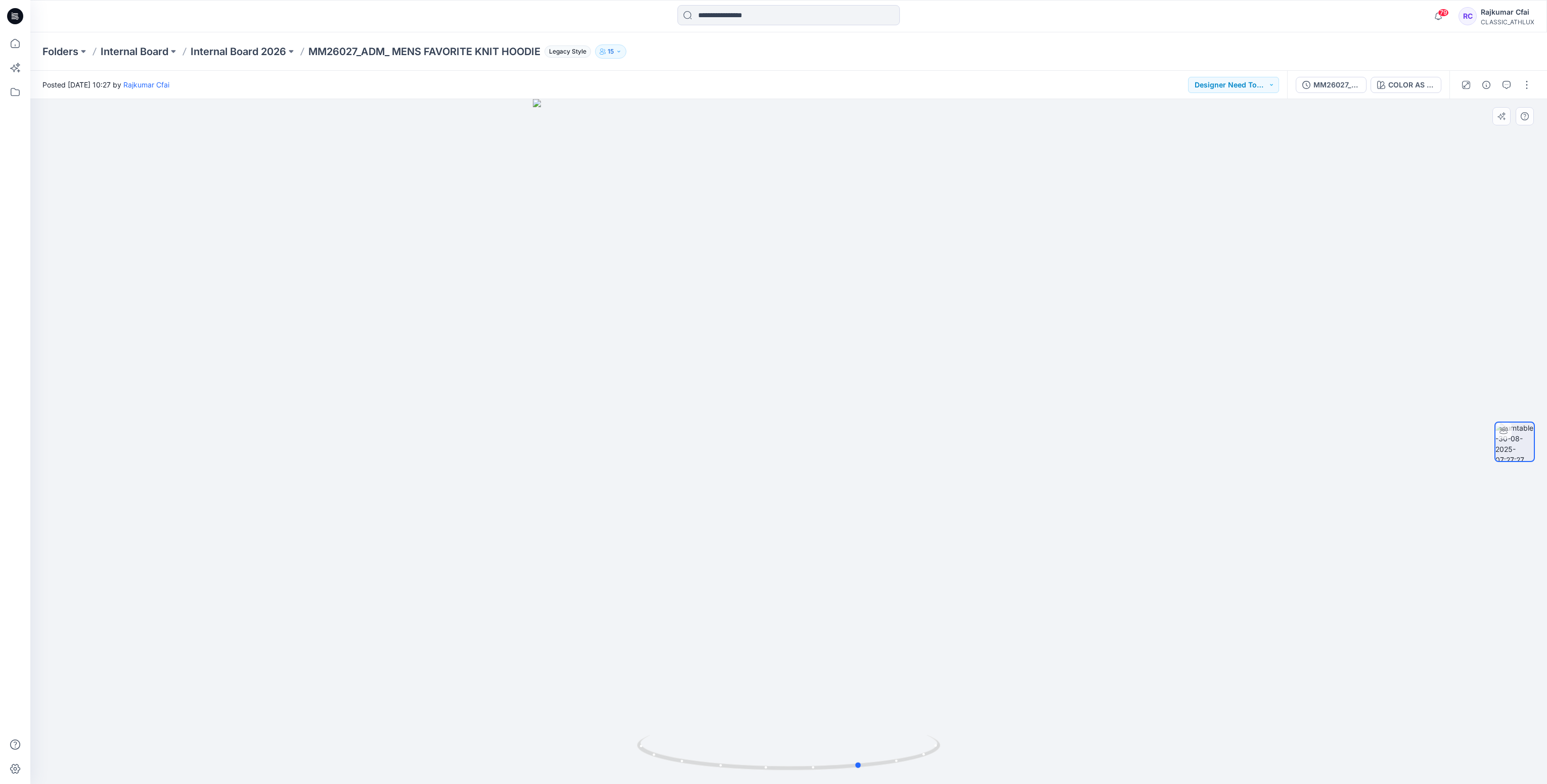
drag, startPoint x: 355, startPoint y: 559, endPoint x: 411, endPoint y: 558, distance: 56.0
click at [411, 558] on div at bounding box center [789, 442] width 1517 height 685
drag, startPoint x: 785, startPoint y: 515, endPoint x: 786, endPoint y: 441, distance: 74.0
click at [786, 441] on img at bounding box center [789, 439] width 516 height 691
drag, startPoint x: 1005, startPoint y: 619, endPoint x: 837, endPoint y: 622, distance: 168.0
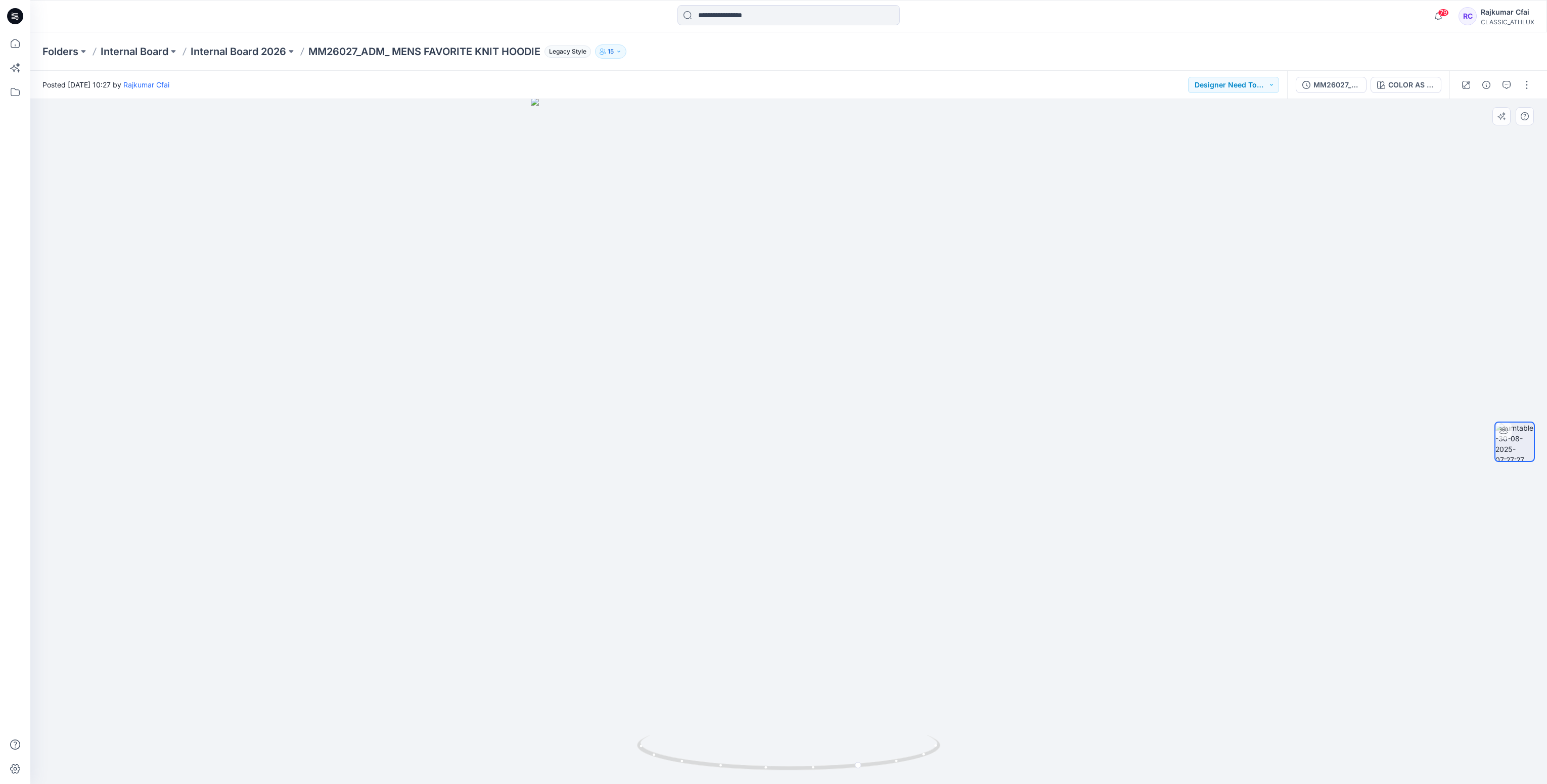
click at [837, 622] on div at bounding box center [789, 442] width 1517 height 685
drag, startPoint x: 1079, startPoint y: 551, endPoint x: 991, endPoint y: 314, distance: 252.8
click at [864, 602] on div at bounding box center [789, 442] width 1517 height 685
click at [13, 17] on icon at bounding box center [15, 16] width 16 height 16
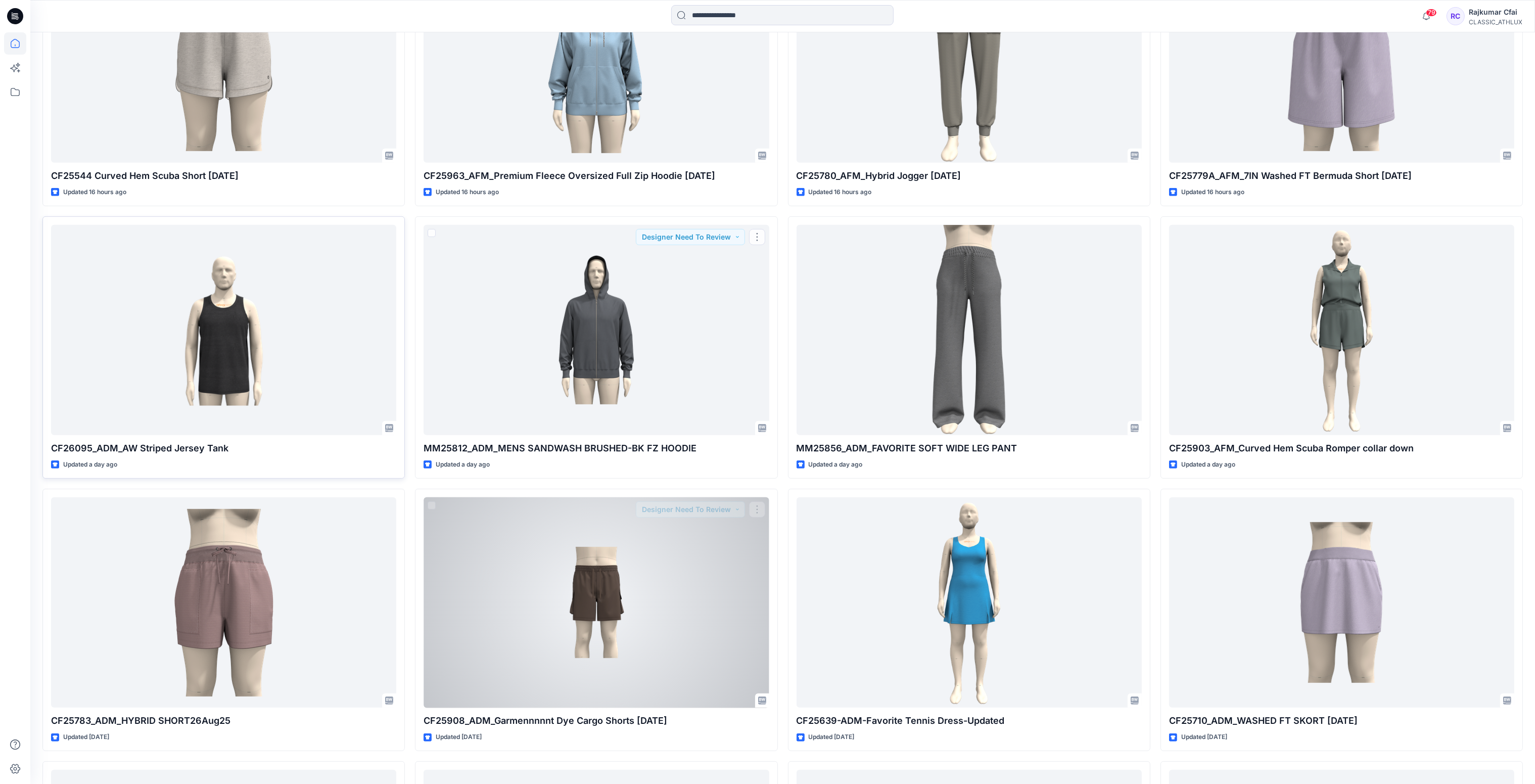
scroll to position [1061, 0]
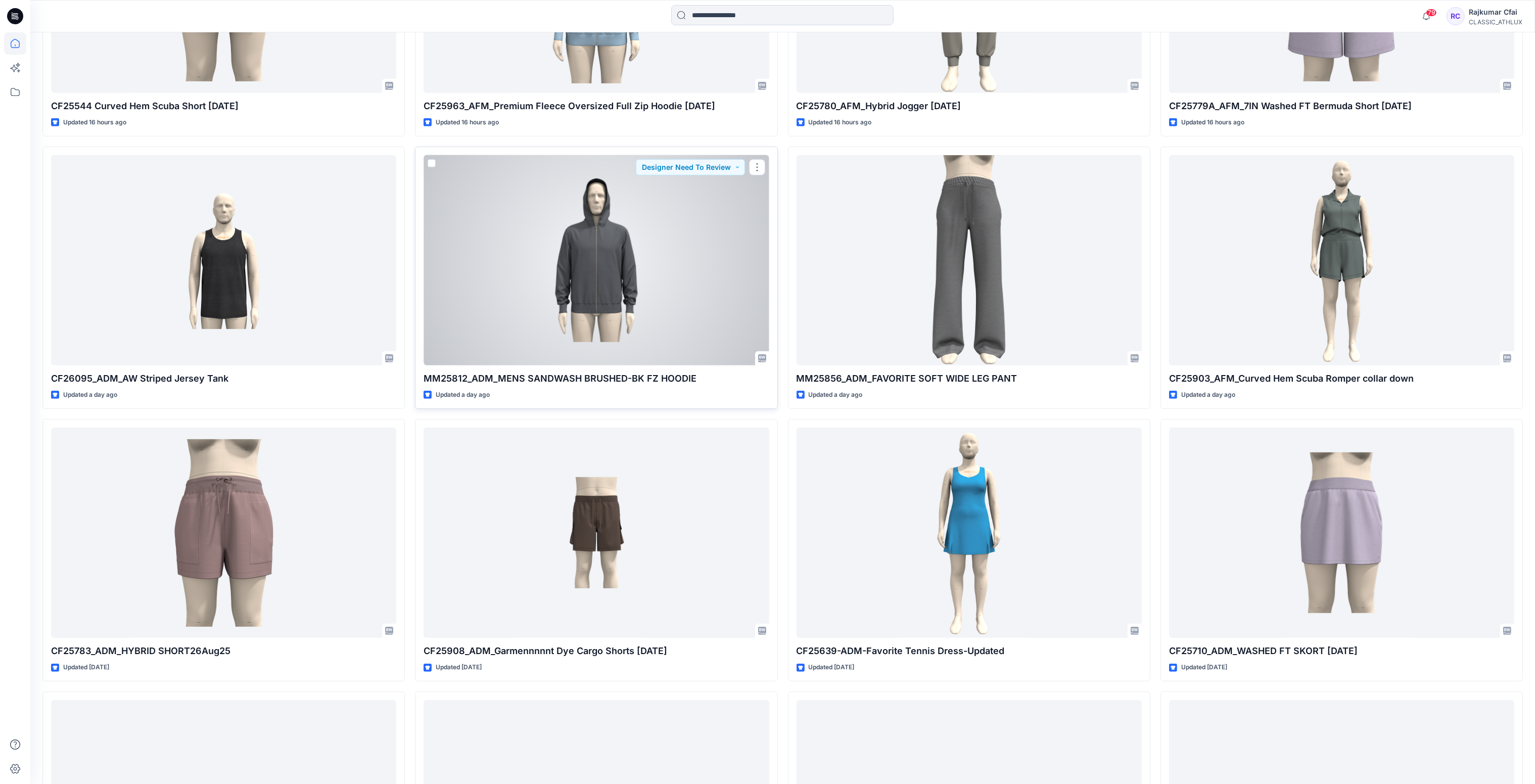
click at [615, 260] on div at bounding box center [596, 260] width 345 height 211
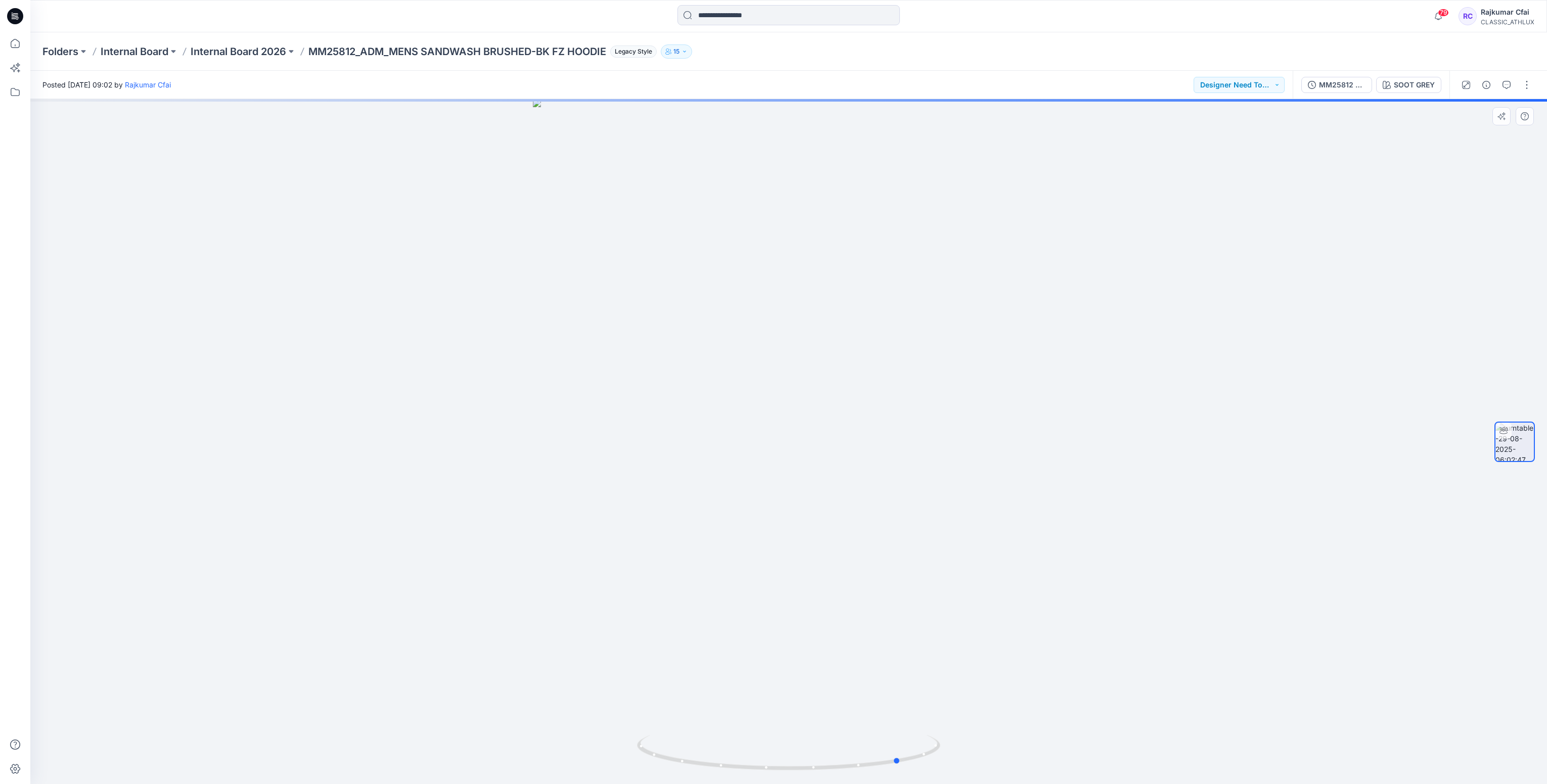
drag, startPoint x: 808, startPoint y: 596, endPoint x: 920, endPoint y: 579, distance: 113.3
click at [920, 579] on div at bounding box center [789, 442] width 1517 height 685
drag, startPoint x: 1018, startPoint y: 581, endPoint x: 981, endPoint y: 593, distance: 38.9
click at [981, 593] on div at bounding box center [789, 442] width 1517 height 685
click at [1057, 396] on div at bounding box center [789, 442] width 1517 height 685
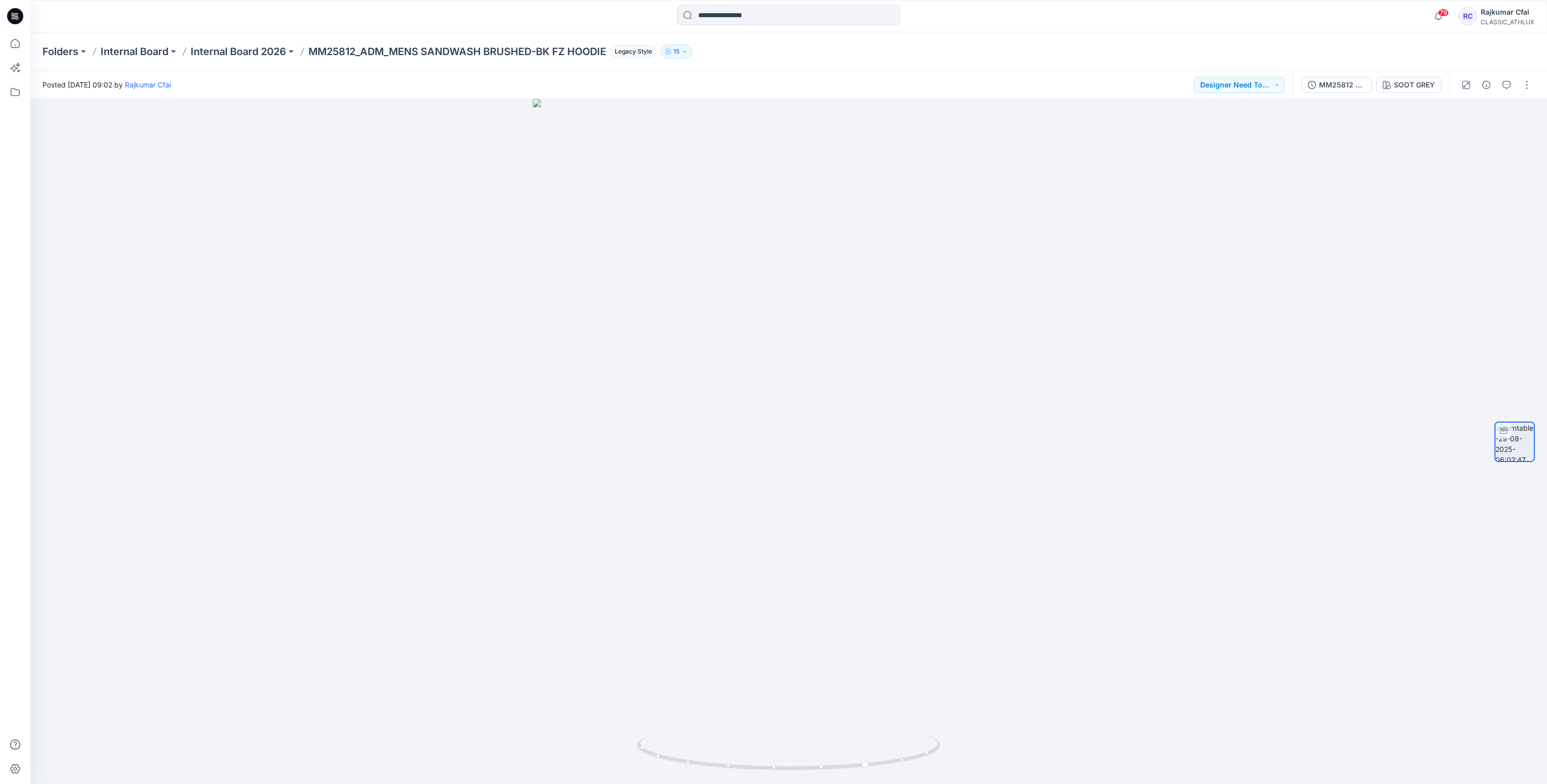
click at [14, 15] on icon at bounding box center [15, 16] width 16 height 16
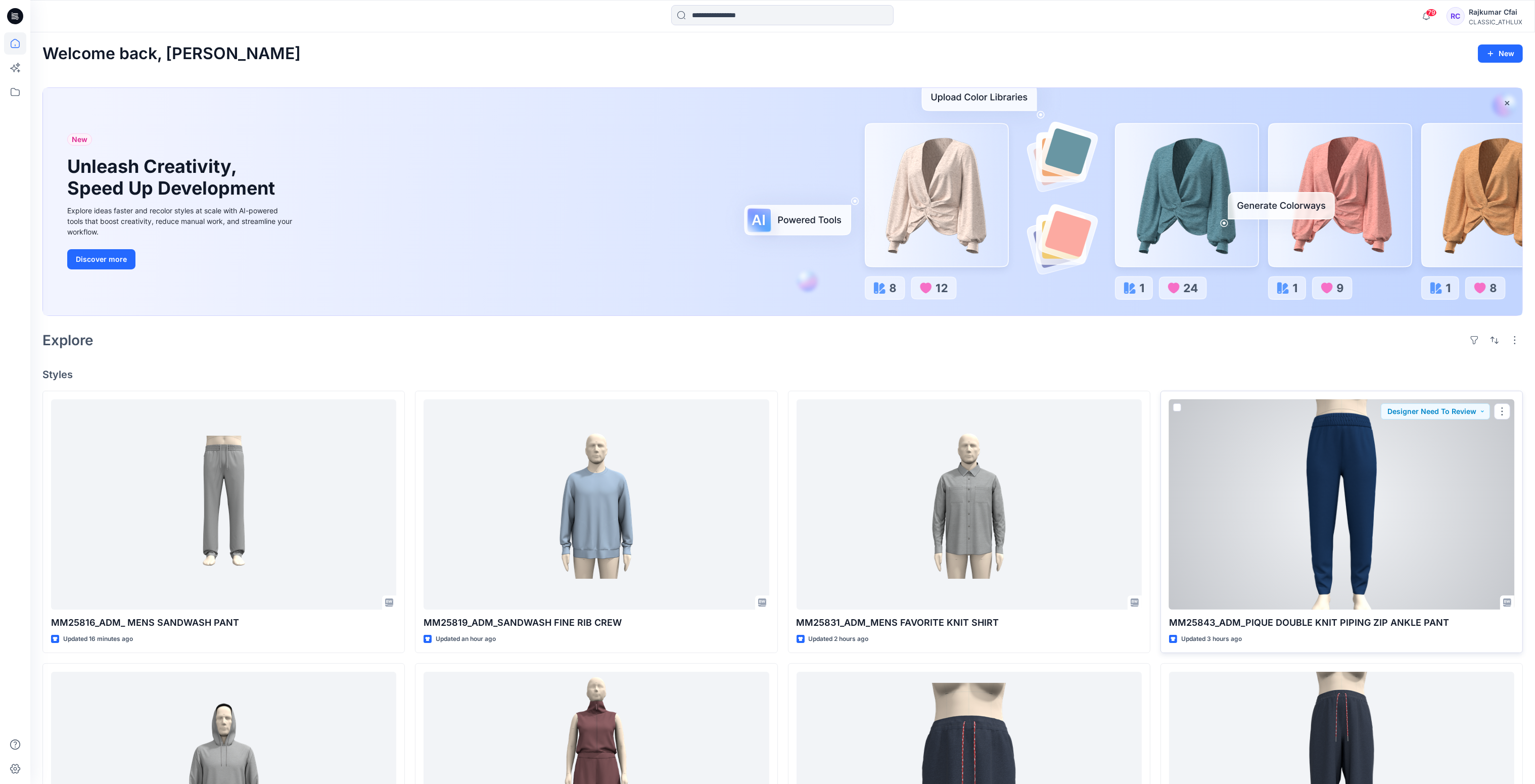
click at [1345, 487] on div at bounding box center [1342, 504] width 345 height 211
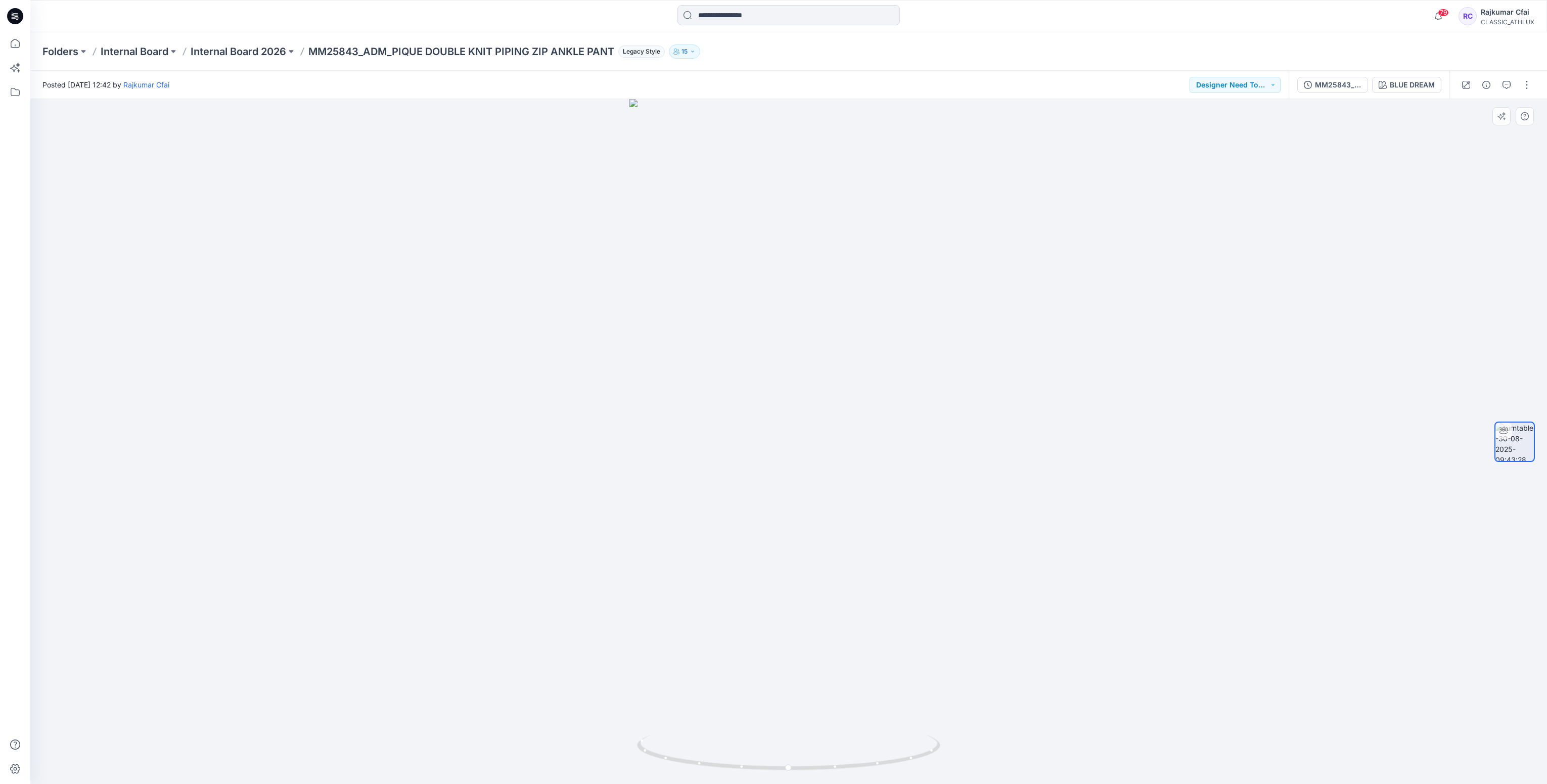
drag, startPoint x: 508, startPoint y: 286, endPoint x: 468, endPoint y: 358, distance: 82.4
click at [504, 293] on div at bounding box center [789, 442] width 1517 height 685
click at [11, 18] on icon at bounding box center [15, 16] width 16 height 16
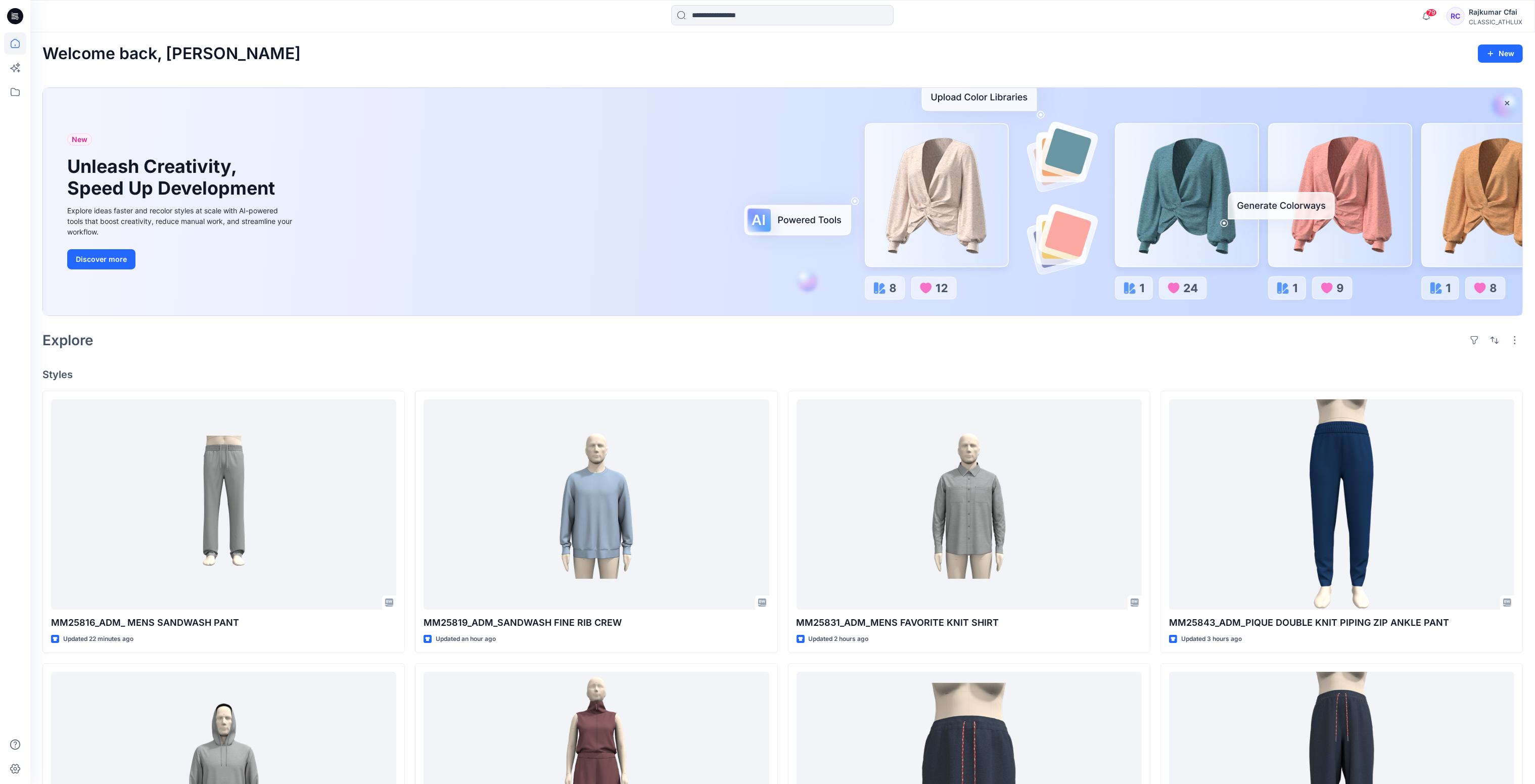
click at [577, 340] on div "Explore" at bounding box center [783, 340] width 1480 height 24
drag, startPoint x: 566, startPoint y: 364, endPoint x: 414, endPoint y: 449, distance: 174.2
